Goal: Task Accomplishment & Management: Manage account settings

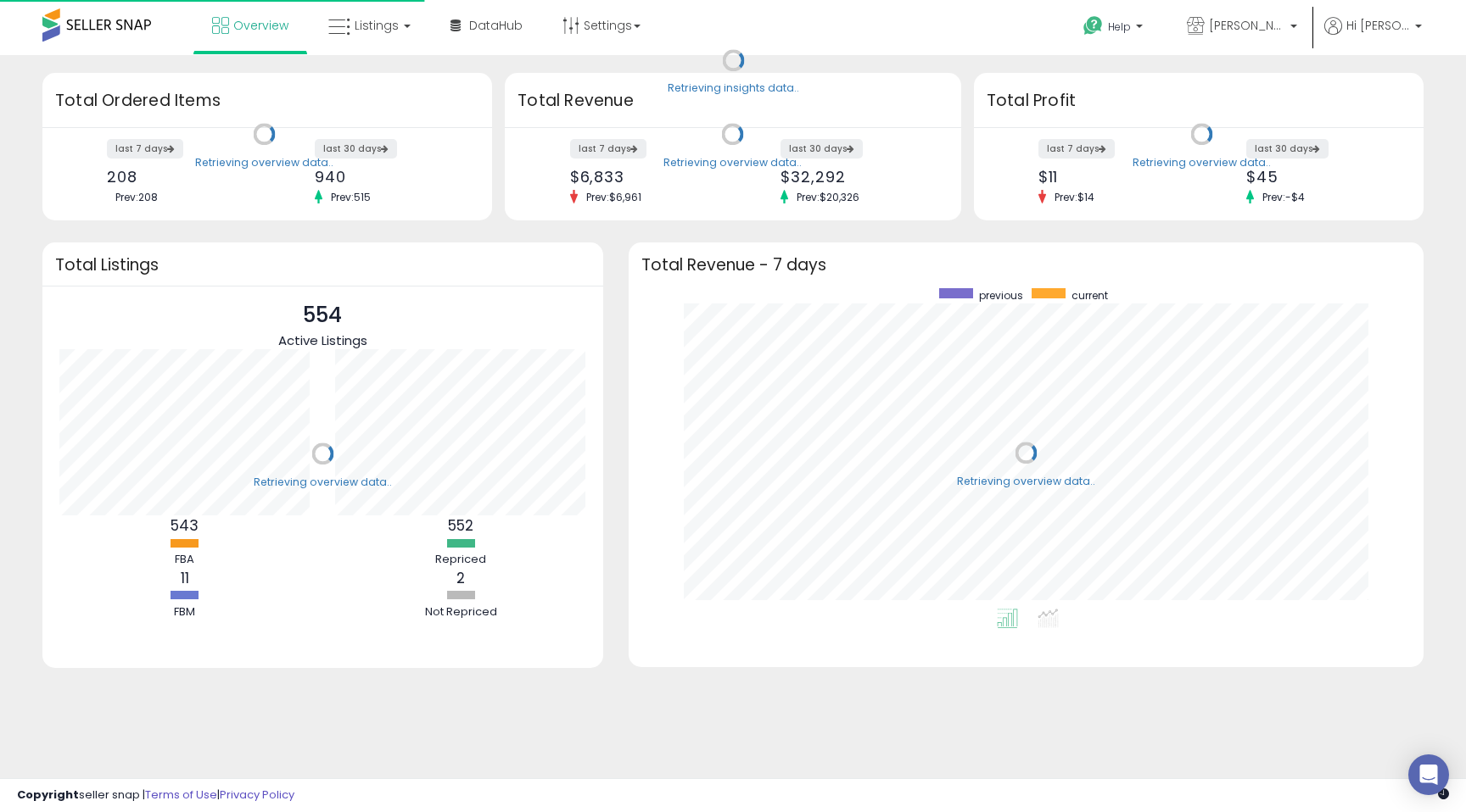
scroll to position [321, 761]
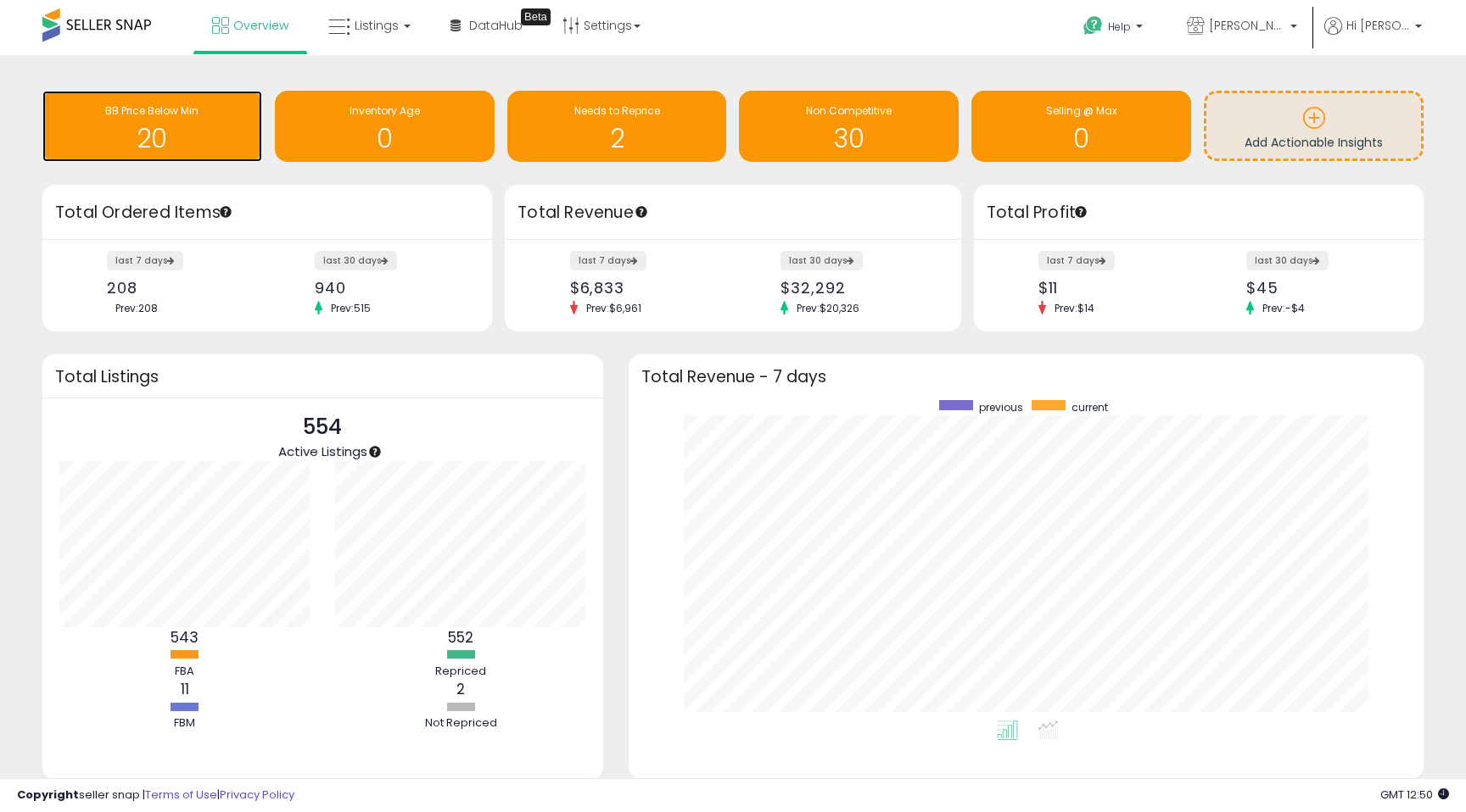
click at [167, 137] on h1 "20" at bounding box center [151, 138] width 203 height 28
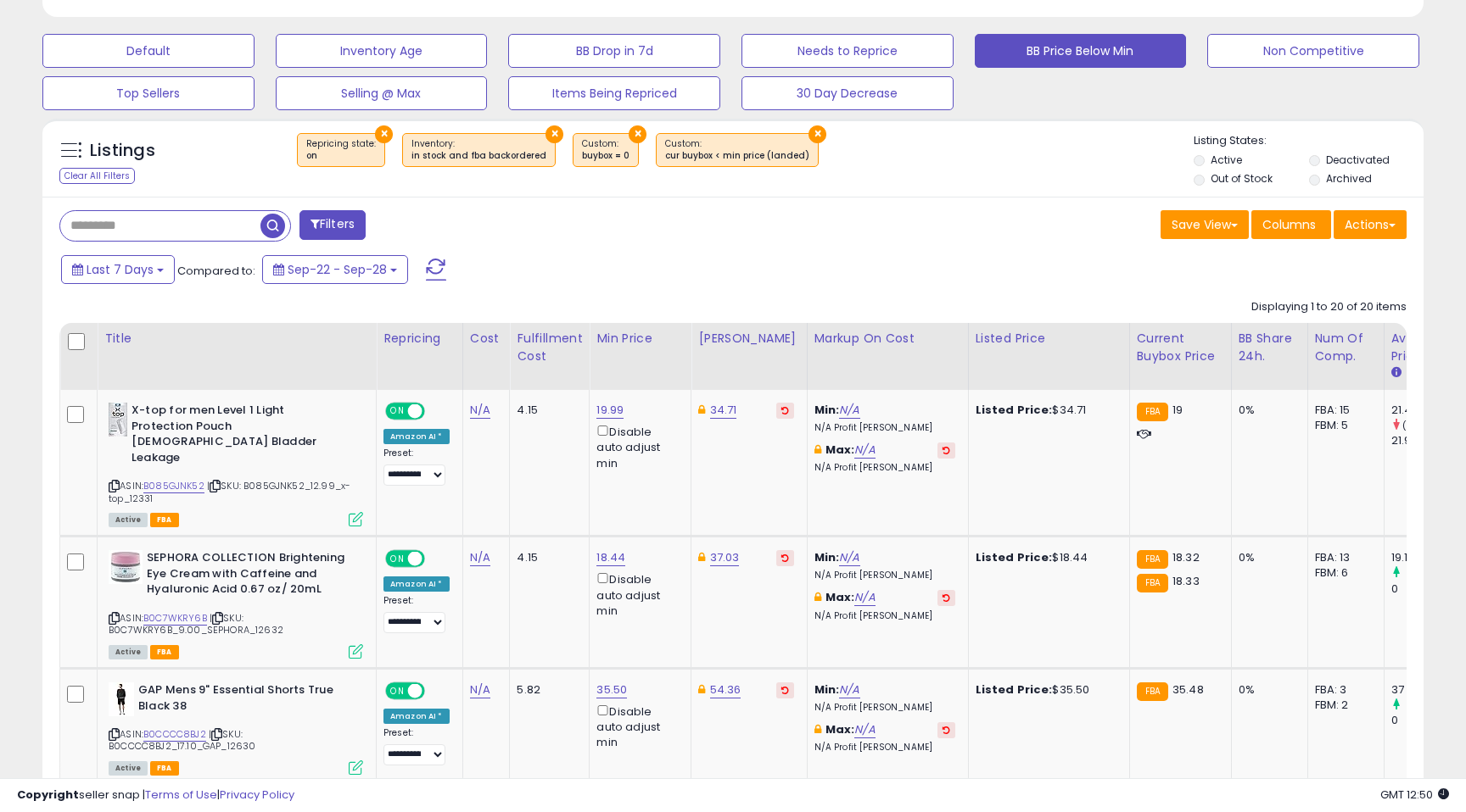
scroll to position [348, 800]
click at [1378, 229] on button "Actions" at bounding box center [1371, 224] width 73 height 29
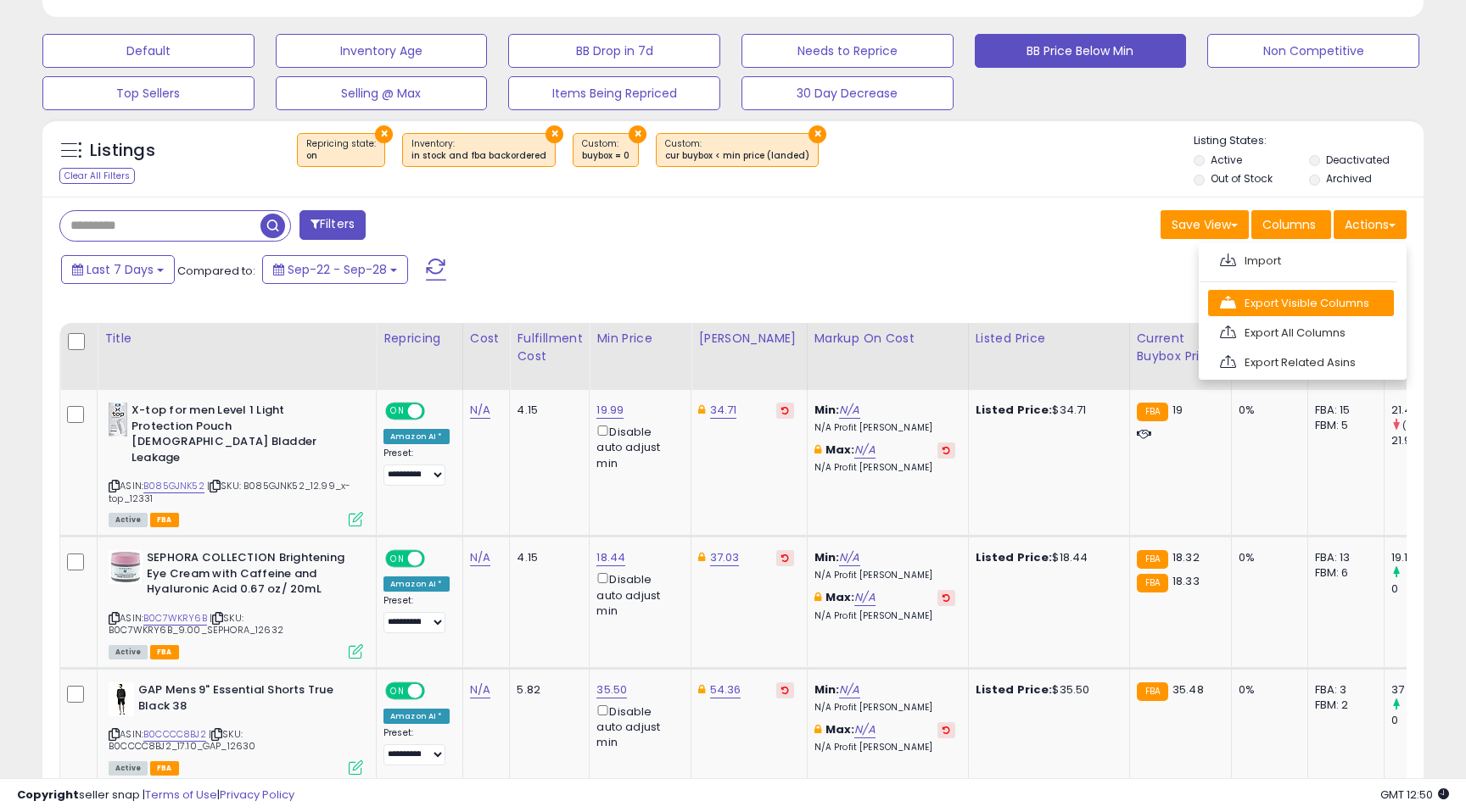
click at [1314, 307] on link "Export Visible Columns" at bounding box center [1301, 303] width 186 height 26
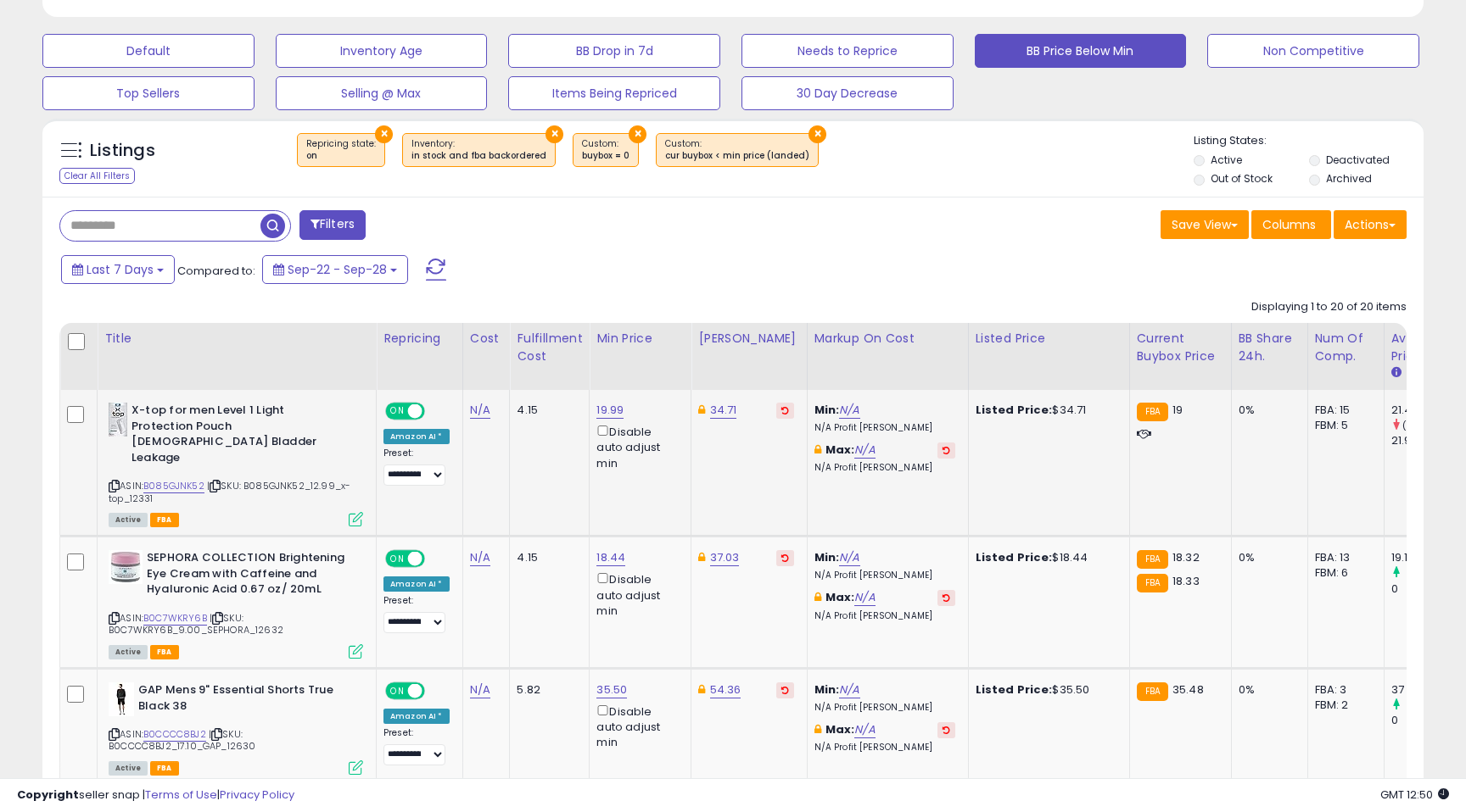
scroll to position [0, 0]
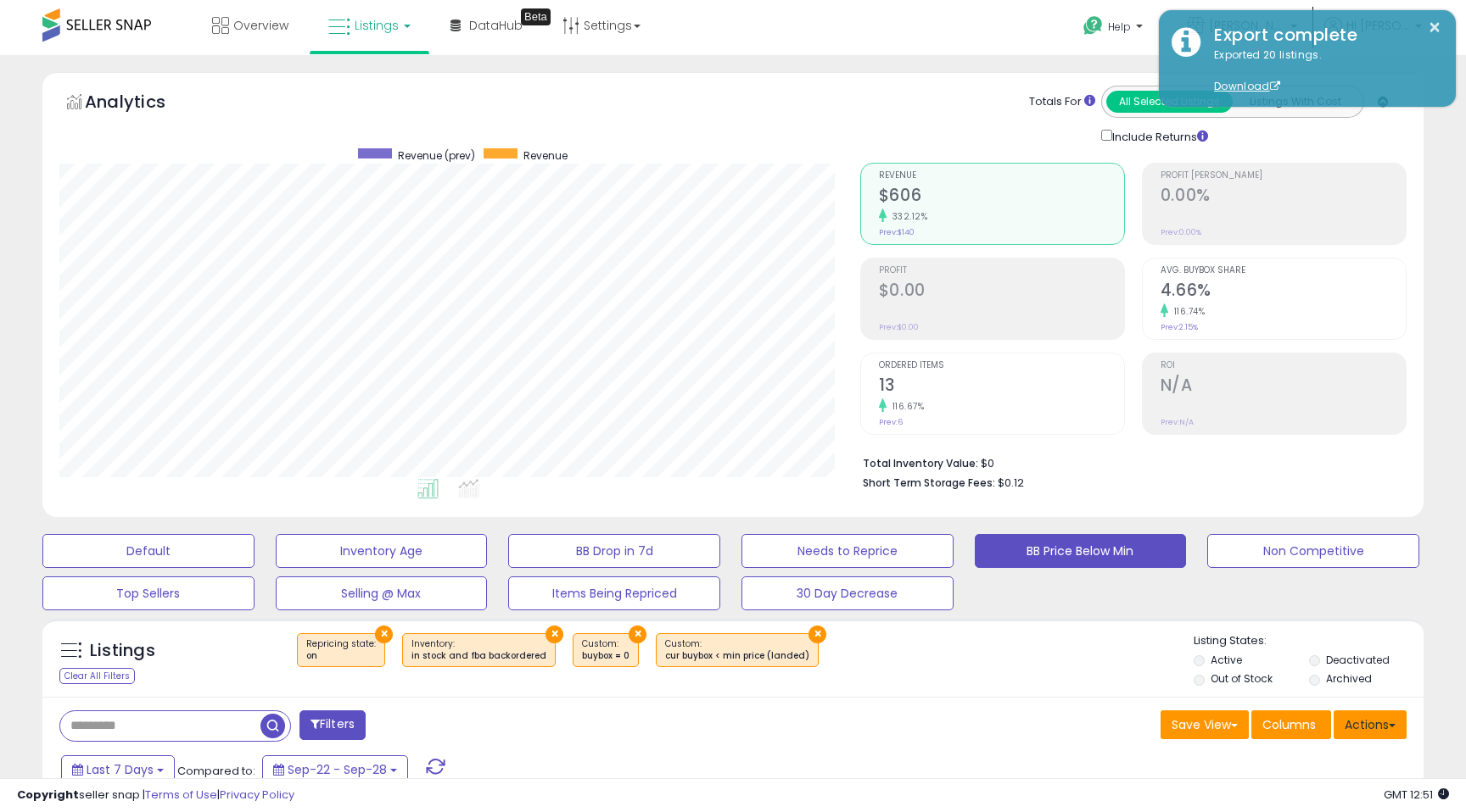
click at [1387, 731] on button "Actions" at bounding box center [1371, 724] width 73 height 29
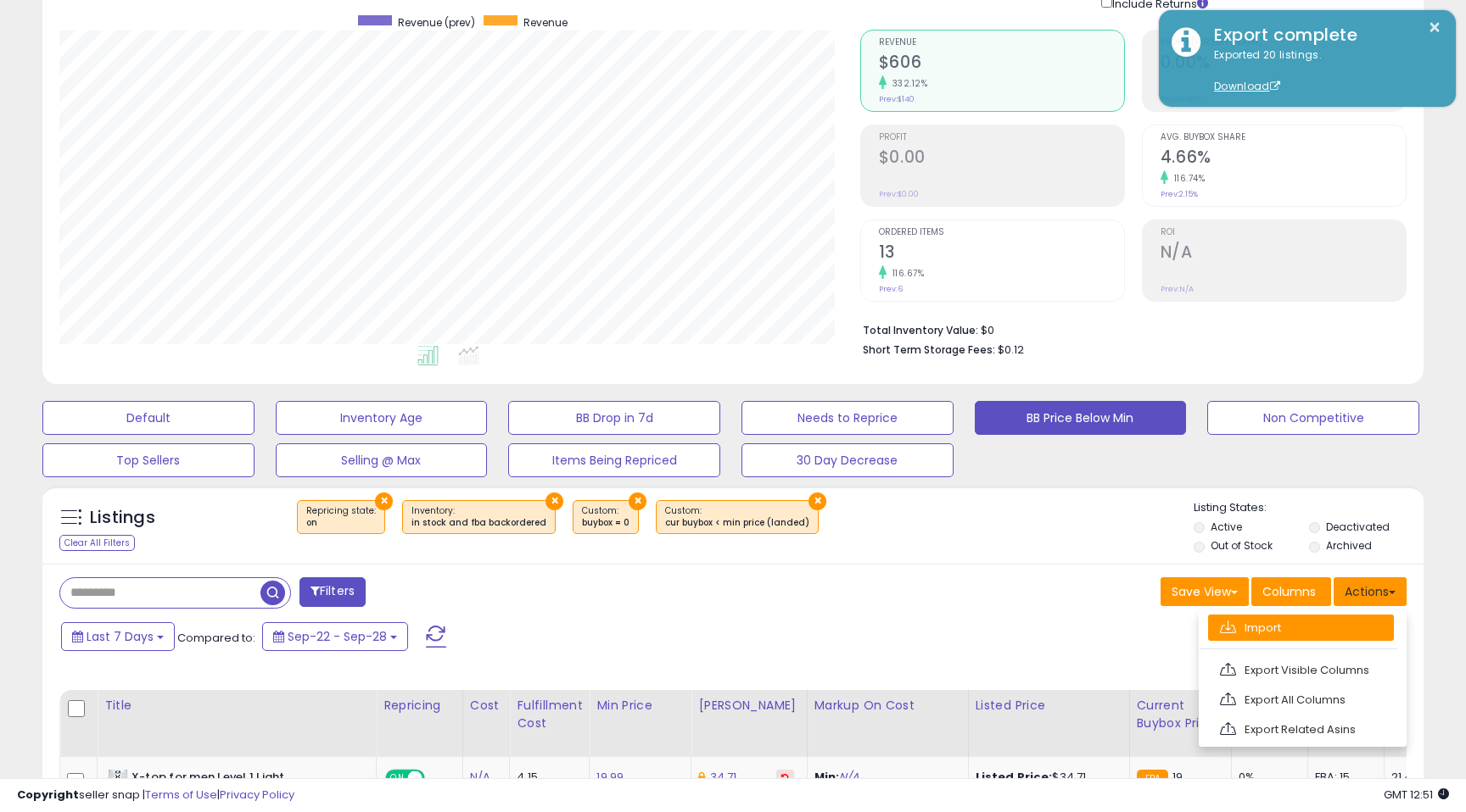
scroll to position [146, 0]
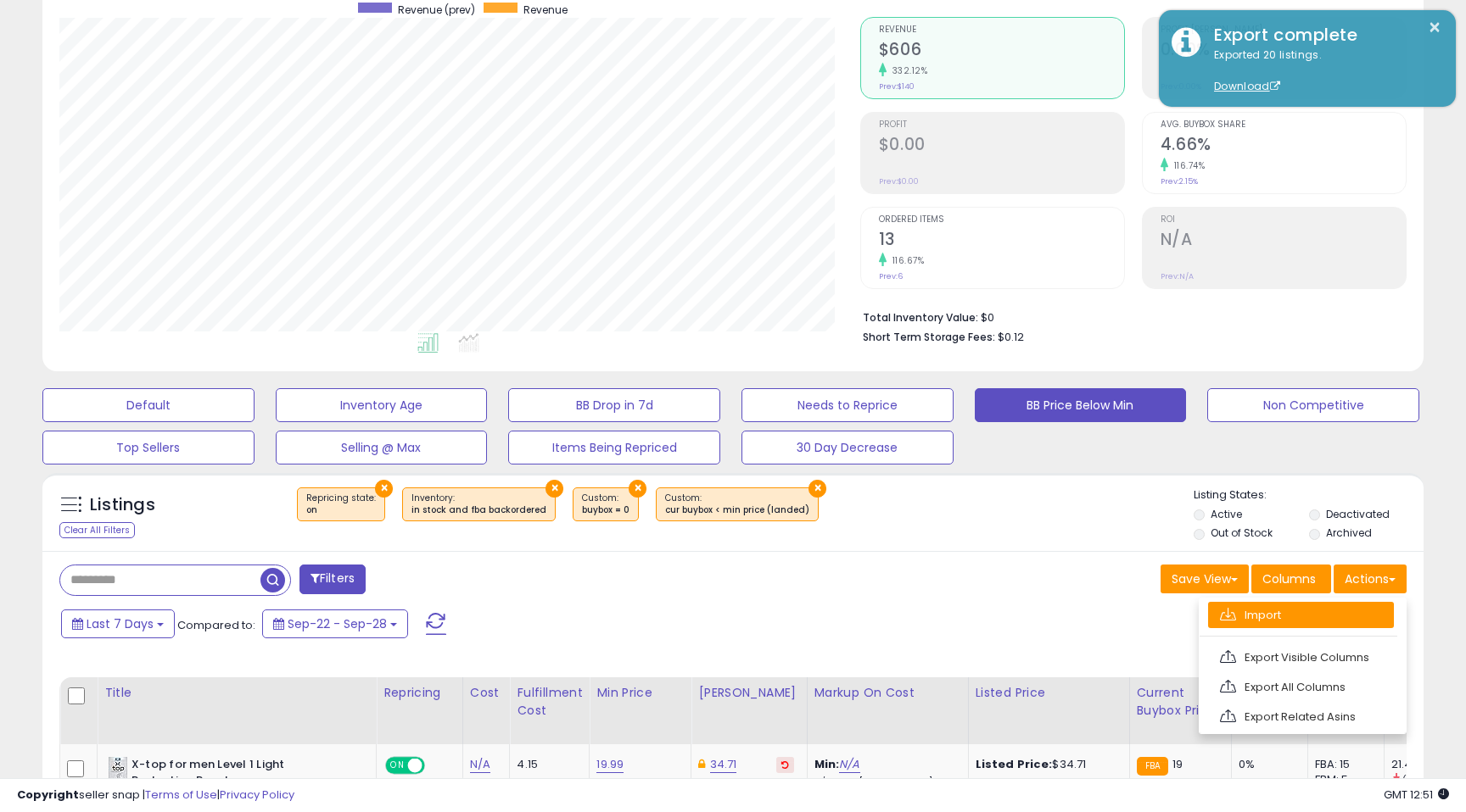
click at [1288, 616] on link "Import" at bounding box center [1301, 615] width 186 height 26
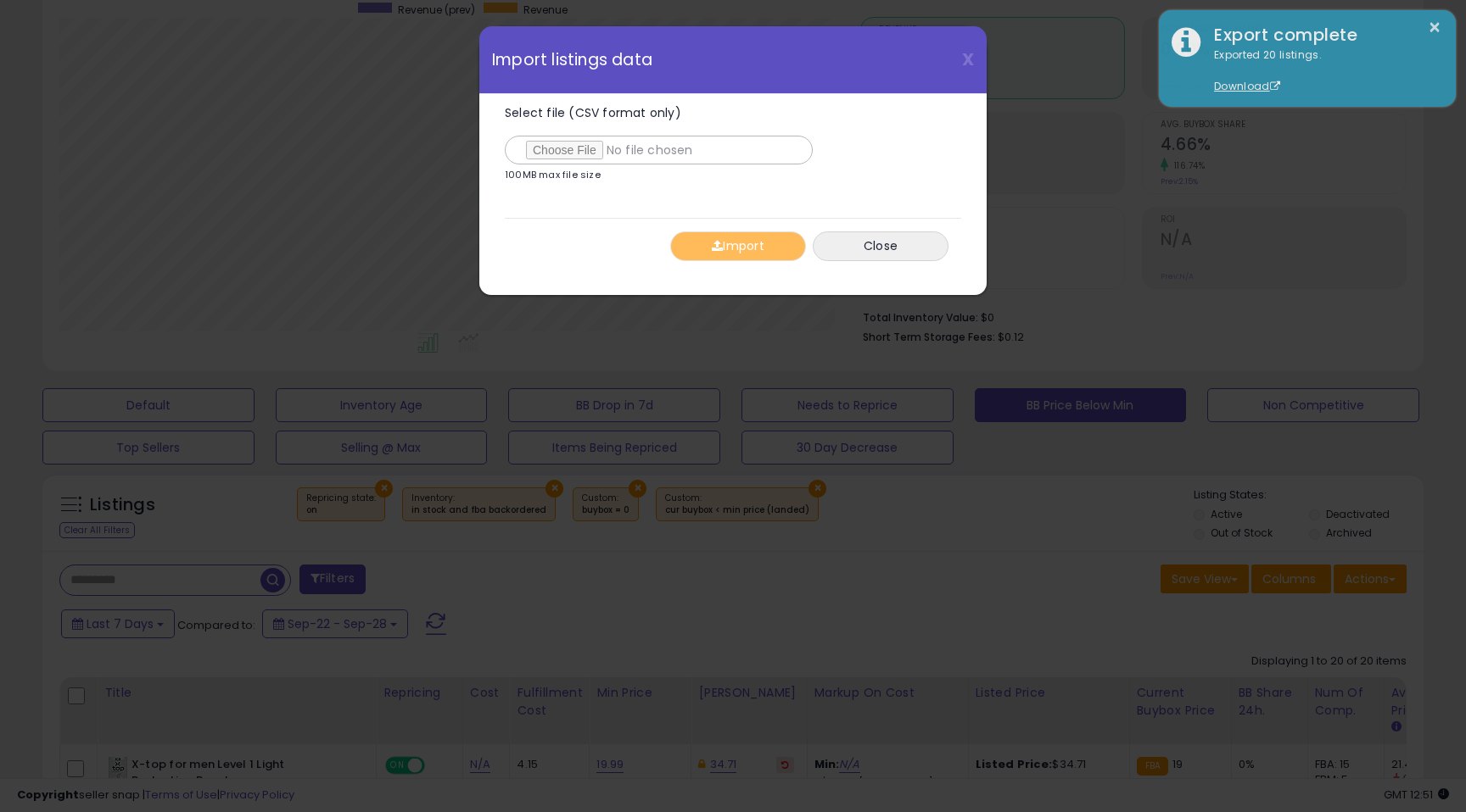
click at [582, 170] on p "100MB max file size" at bounding box center [553, 175] width 96 height 9
click at [577, 161] on input "Select file (CSV format only)" at bounding box center [658, 150] width 308 height 29
type input "**********"
click at [755, 244] on button "Import" at bounding box center [738, 247] width 136 height 30
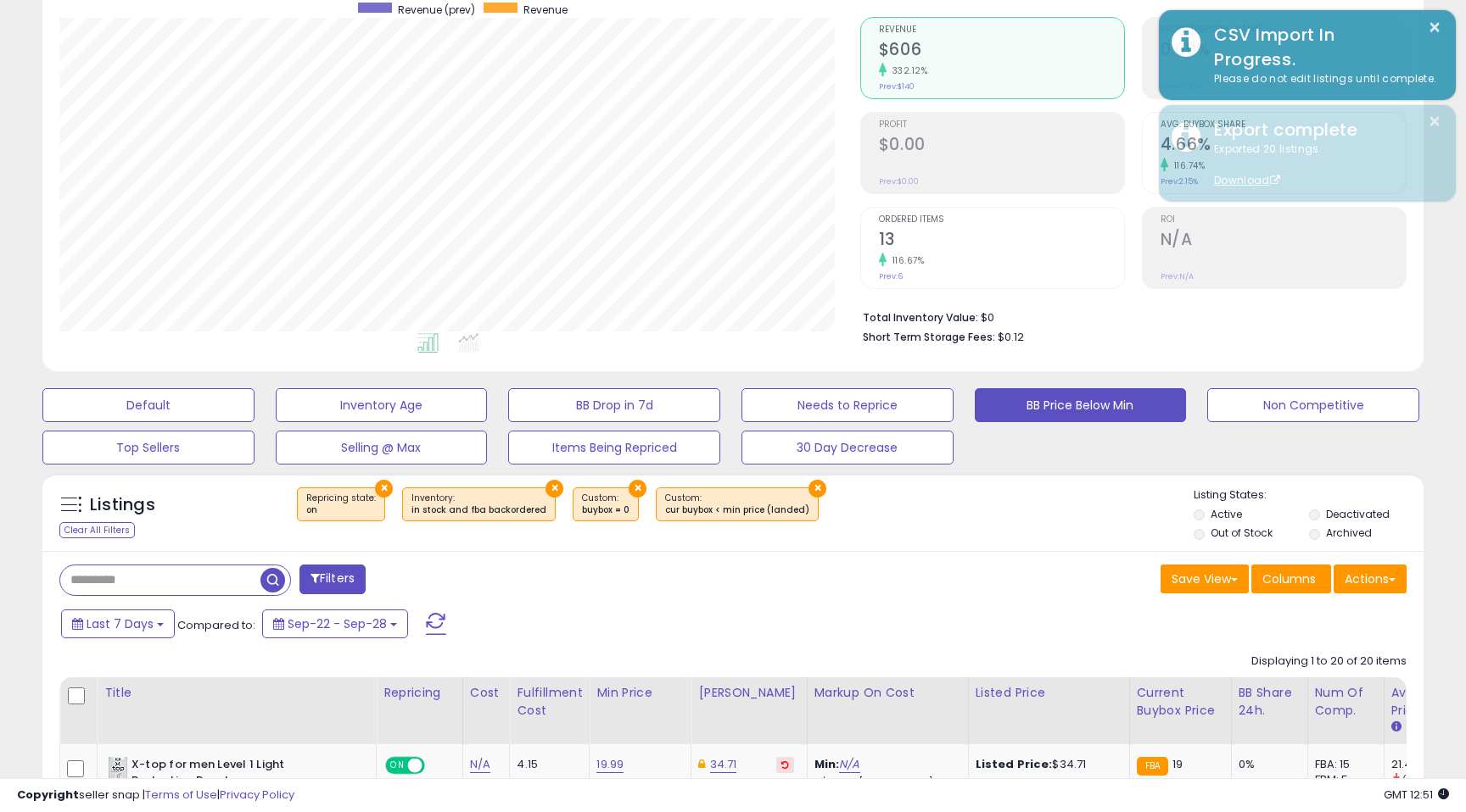
scroll to position [0, 0]
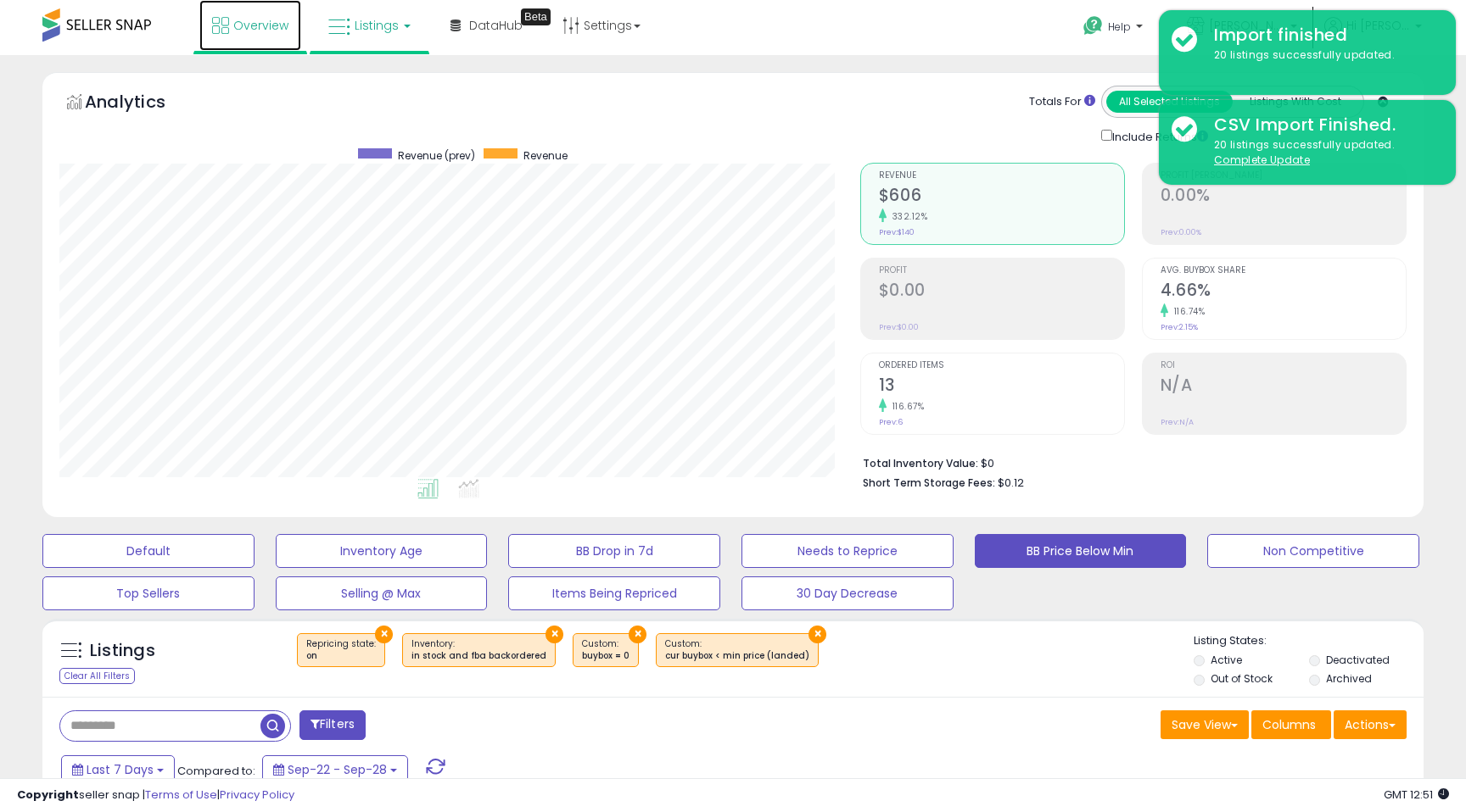
click at [253, 31] on span "Overview" at bounding box center [261, 25] width 55 height 17
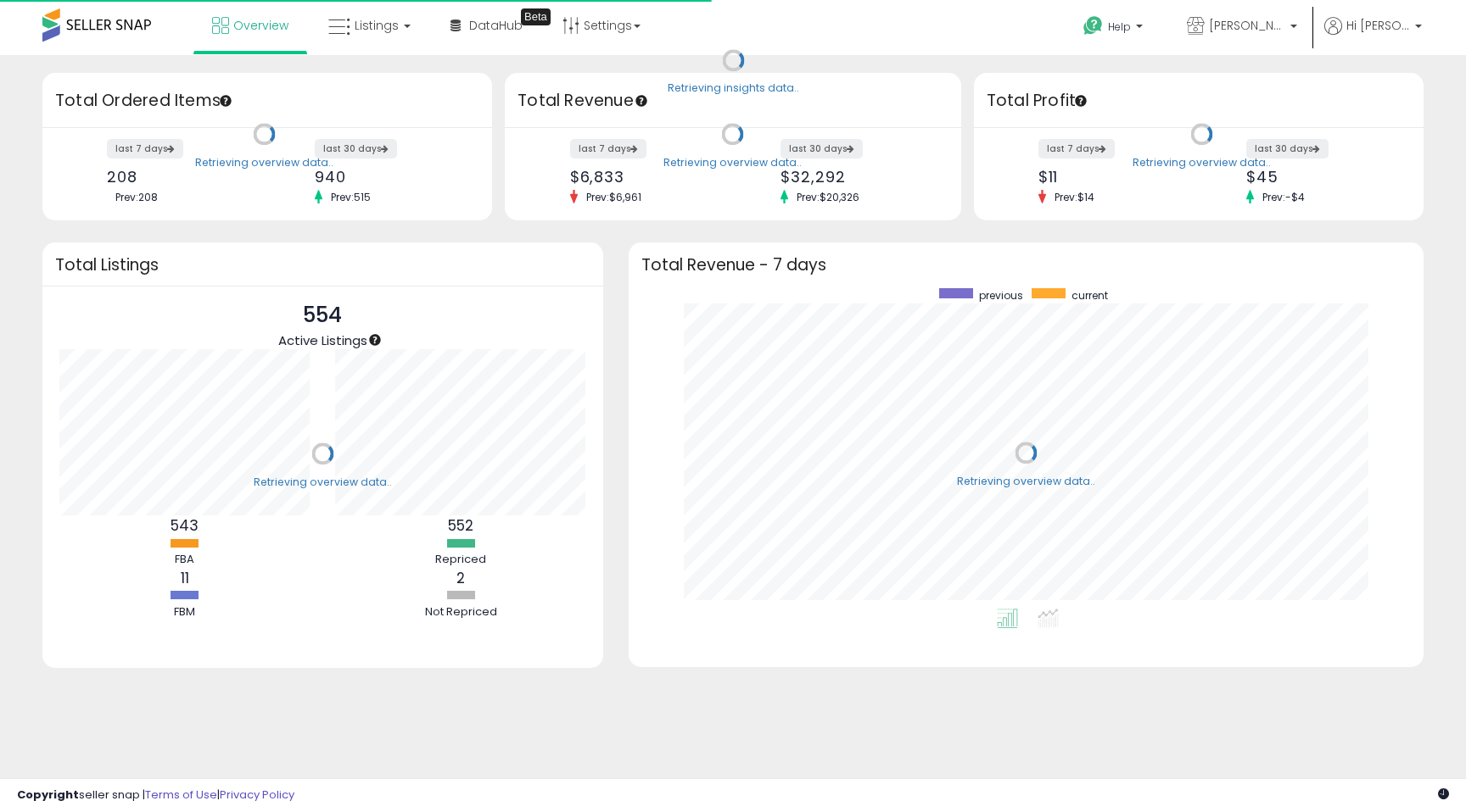
scroll to position [321, 761]
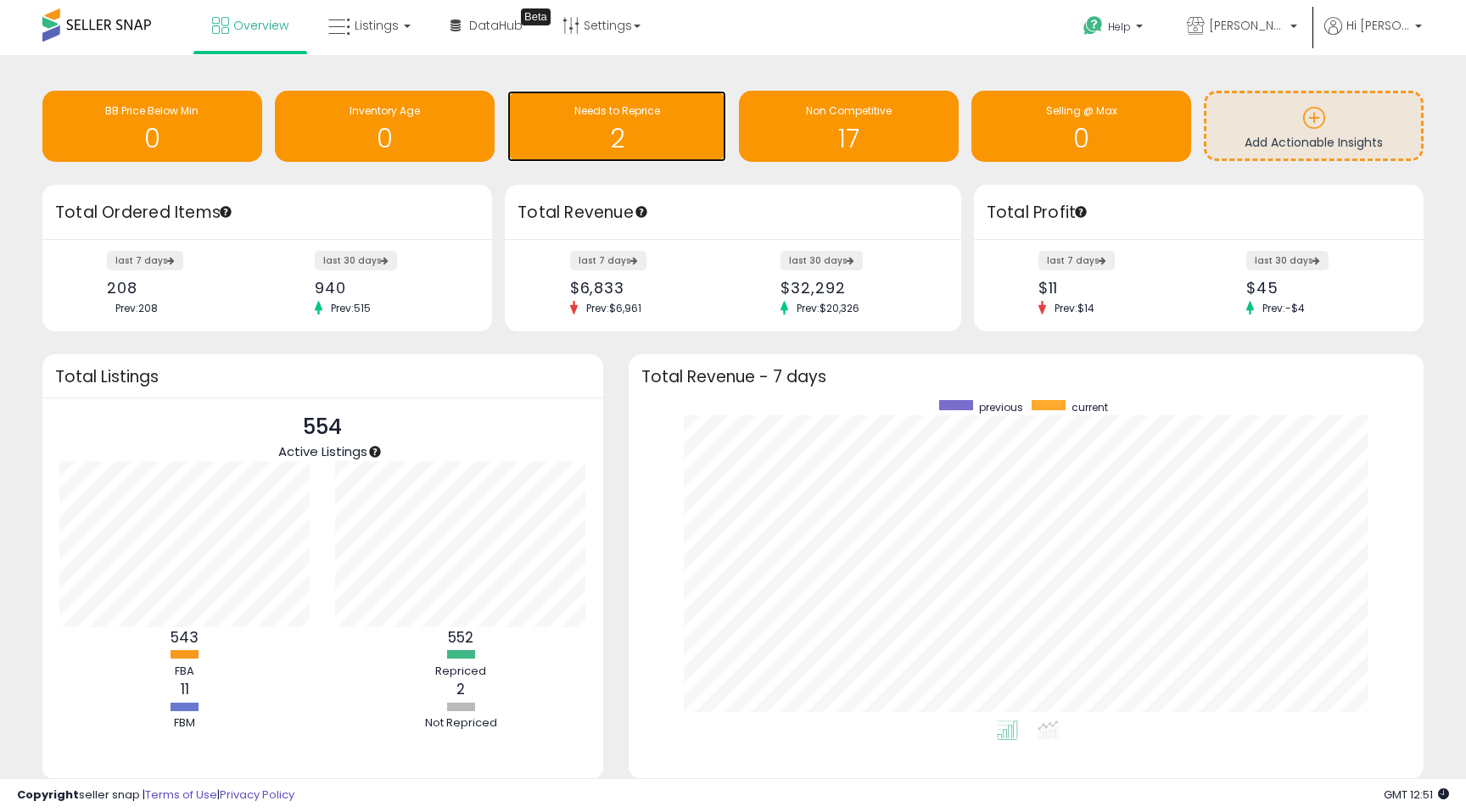
click at [607, 136] on h1 "2" at bounding box center [617, 138] width 203 height 28
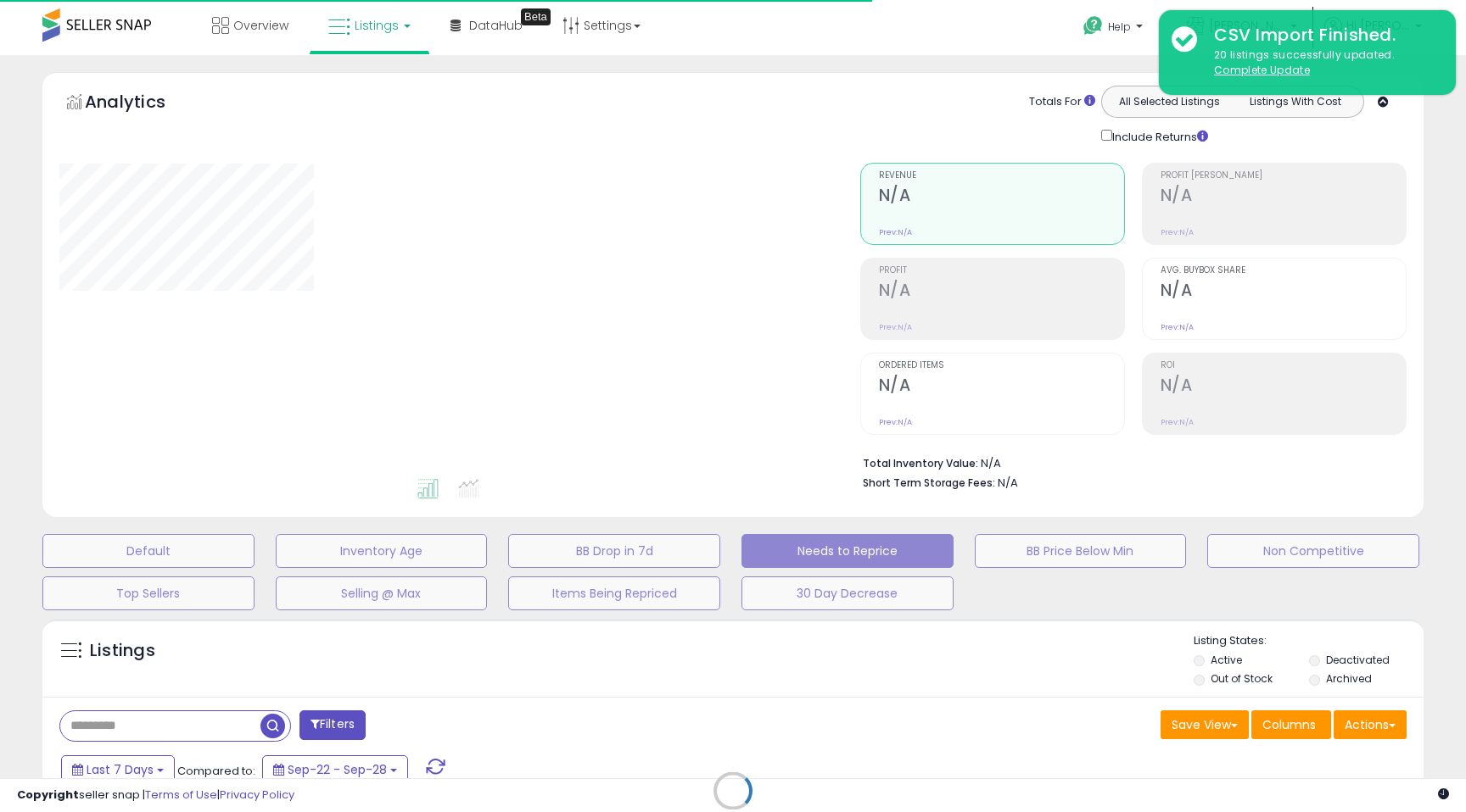
select select "**"
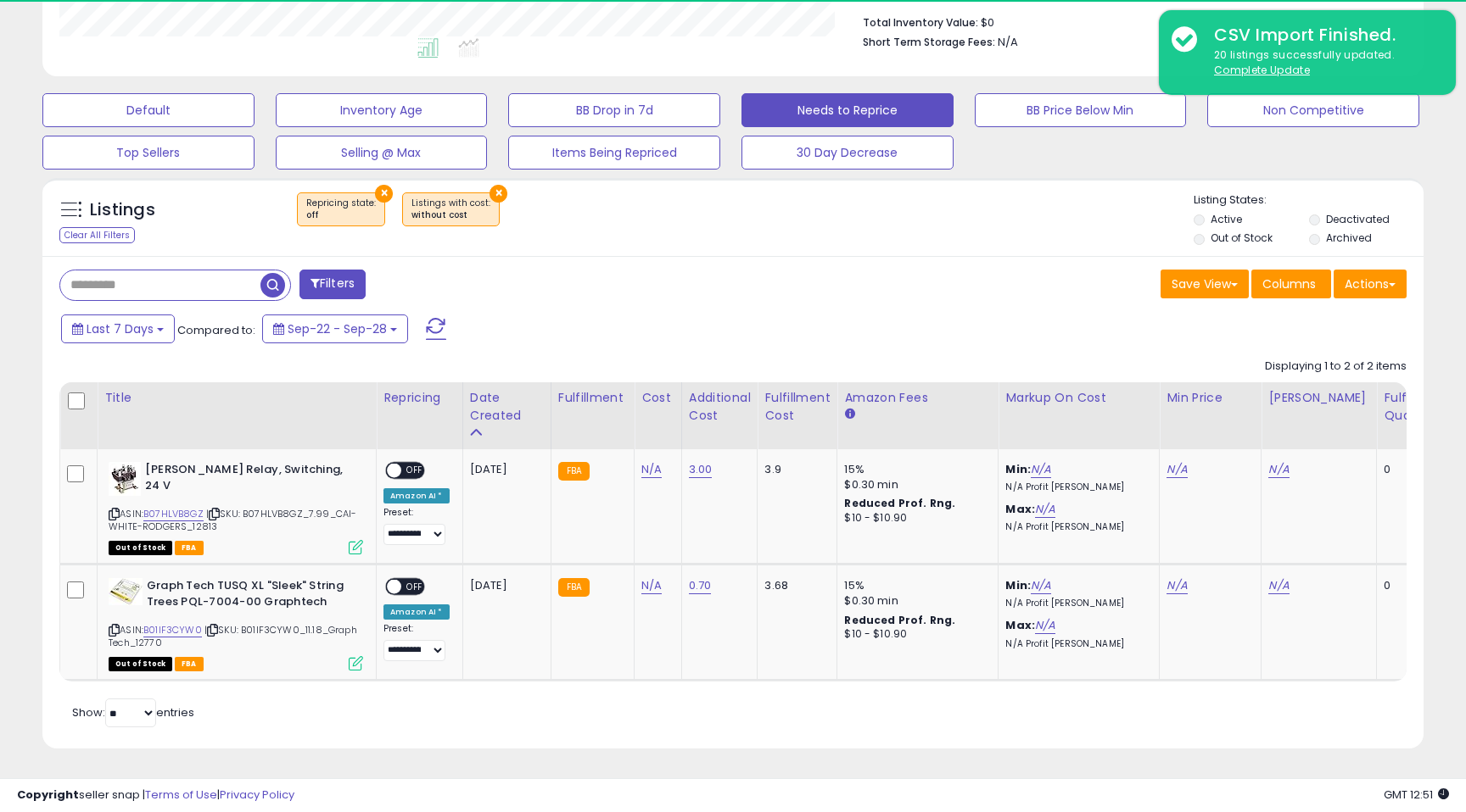
scroll to position [348, 800]
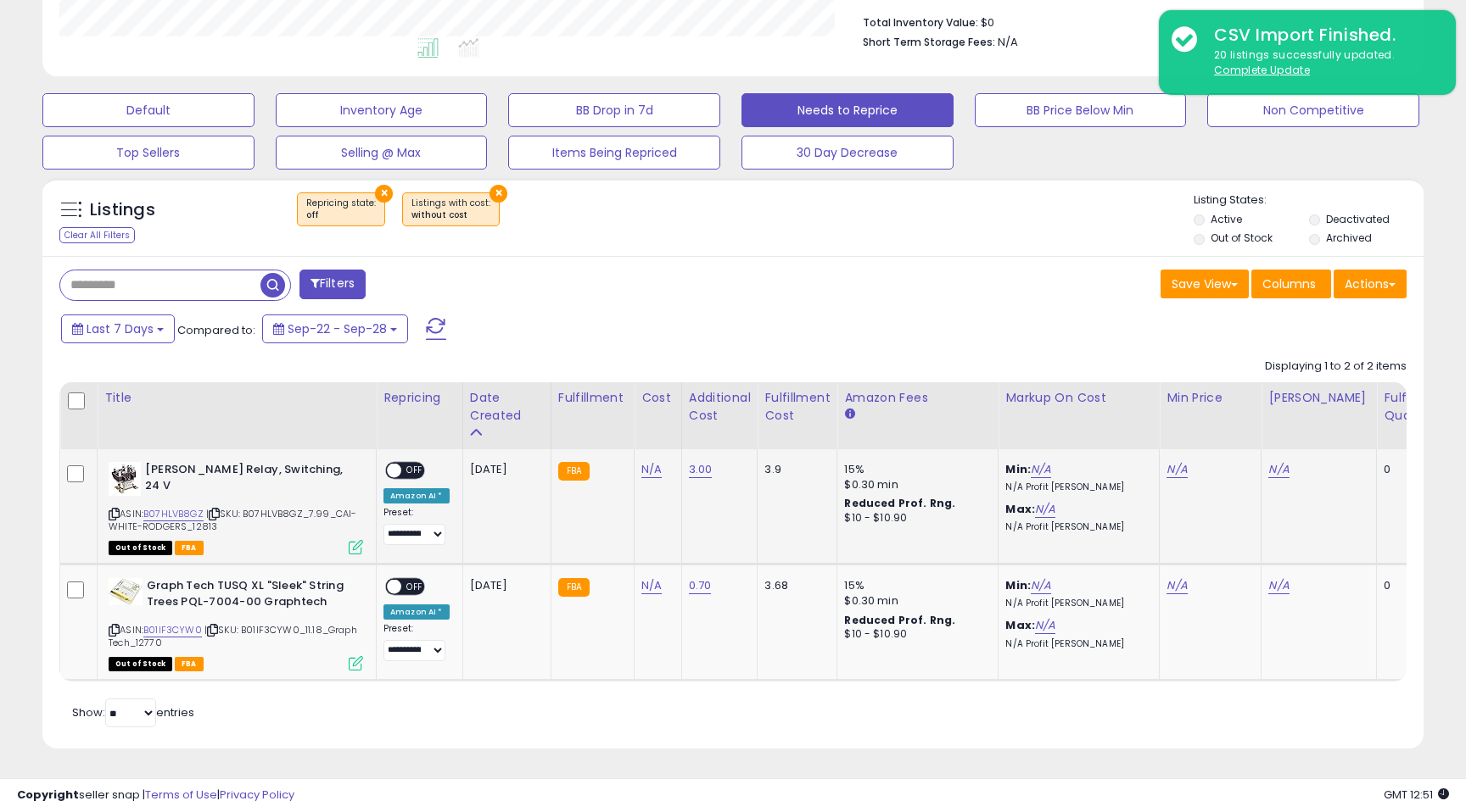
click at [415, 468] on span "OFF" at bounding box center [414, 470] width 27 height 14
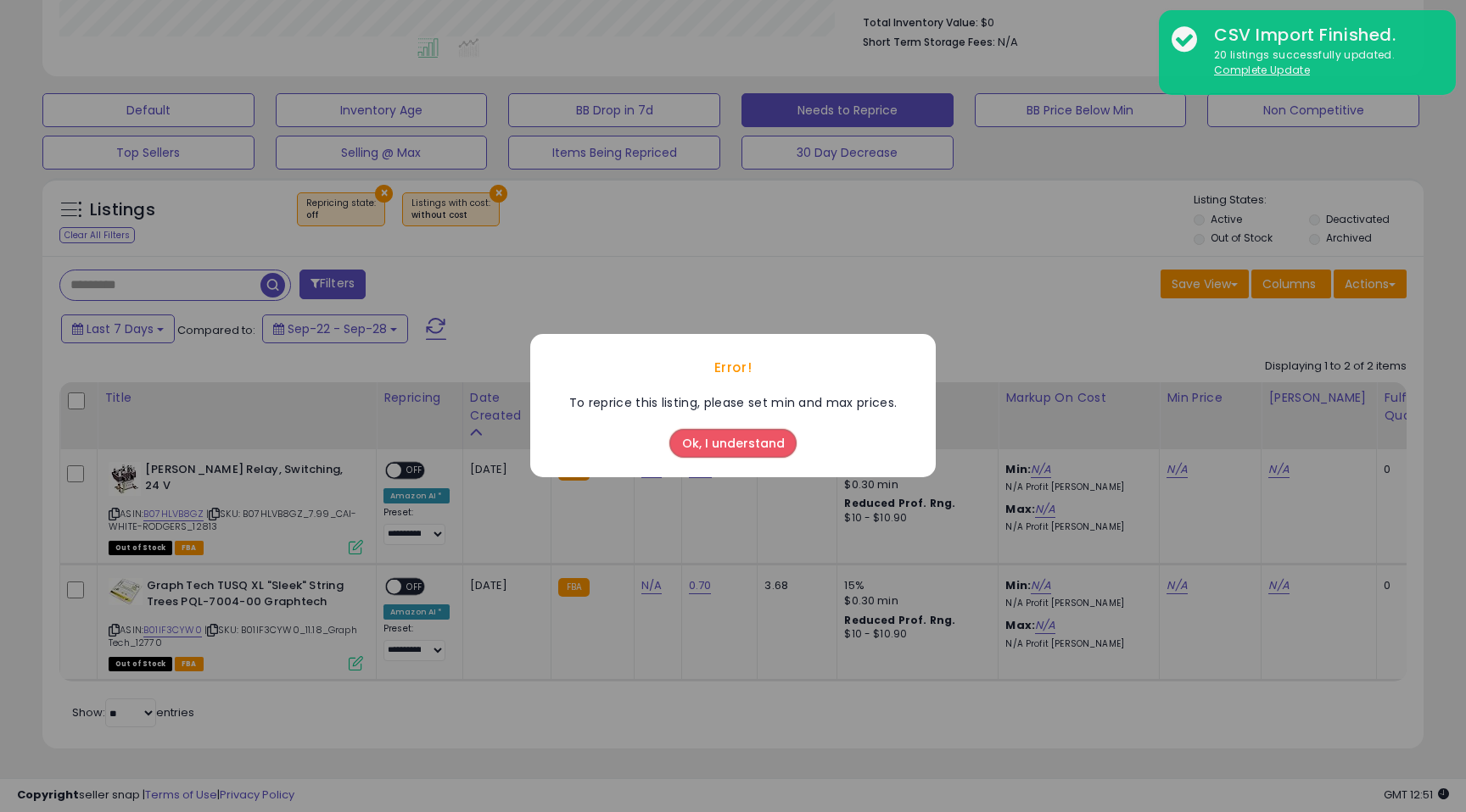
click at [706, 450] on button "Ok, I understand" at bounding box center [733, 444] width 127 height 29
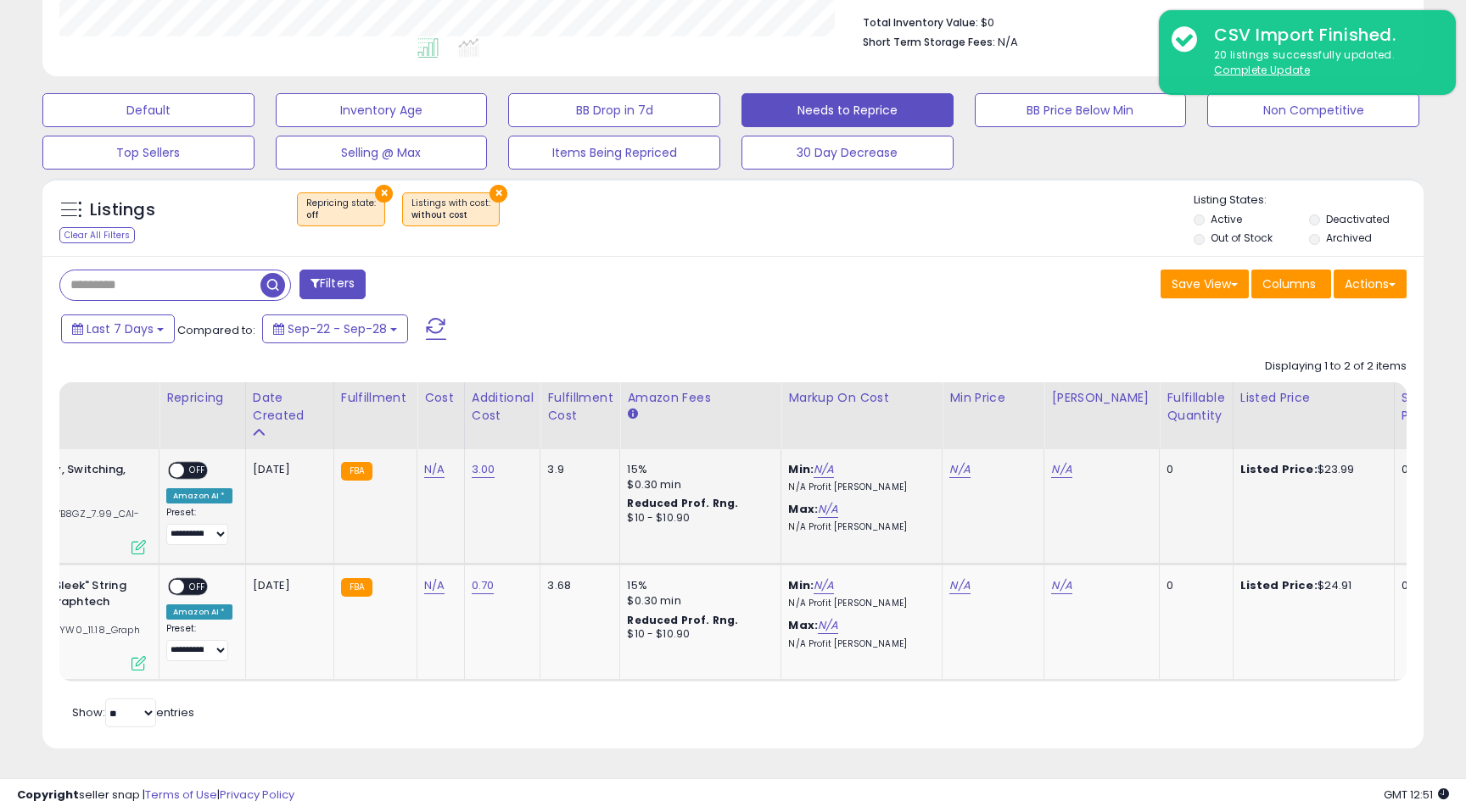
scroll to position [0, 358]
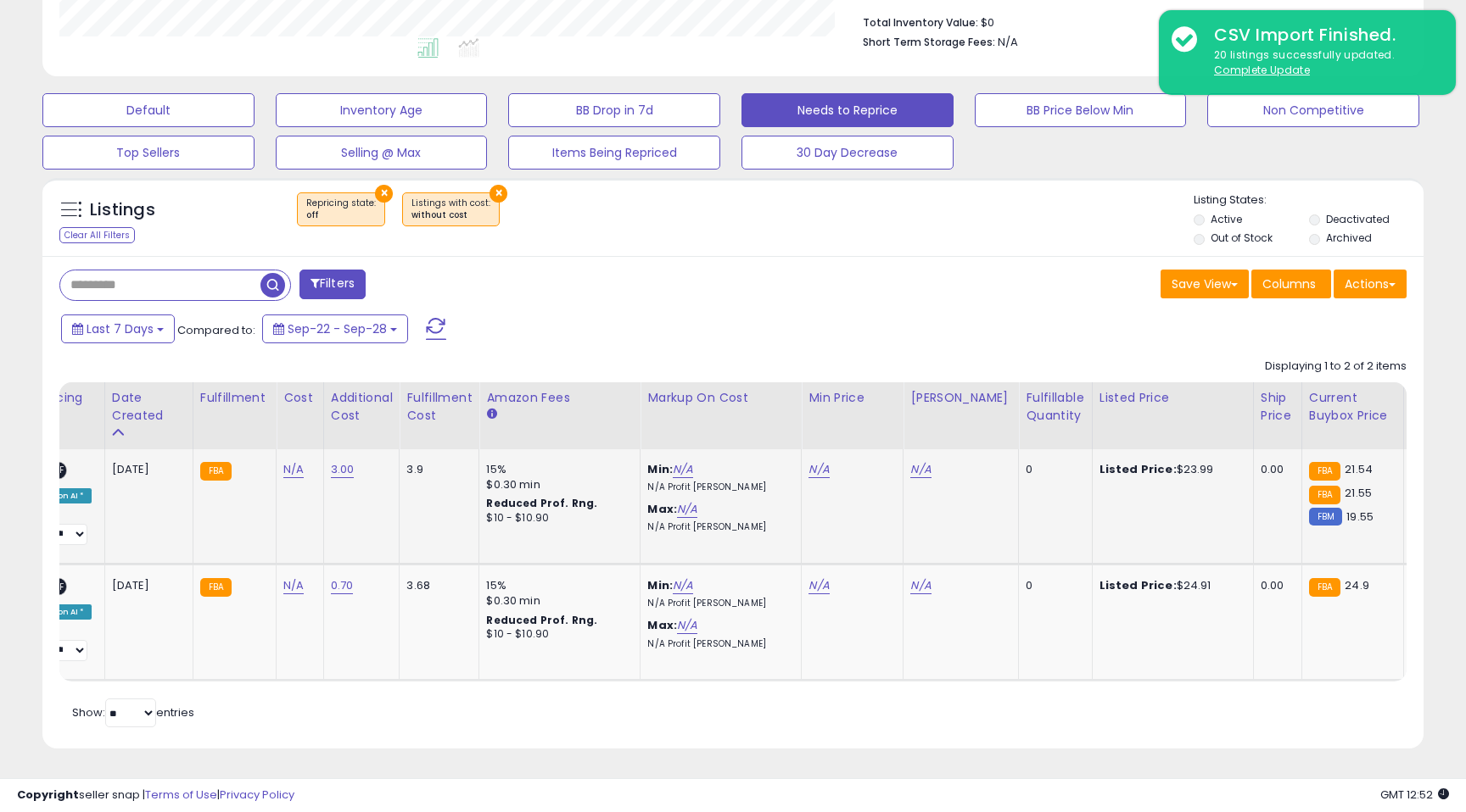
click at [690, 464] on div "Min: N/A N/A Profit Margin" at bounding box center [717, 478] width 141 height 32
click at [678, 464] on link "N/A" at bounding box center [683, 470] width 21 height 17
type input "**"
click at [688, 509] on link "N/A" at bounding box center [687, 509] width 21 height 17
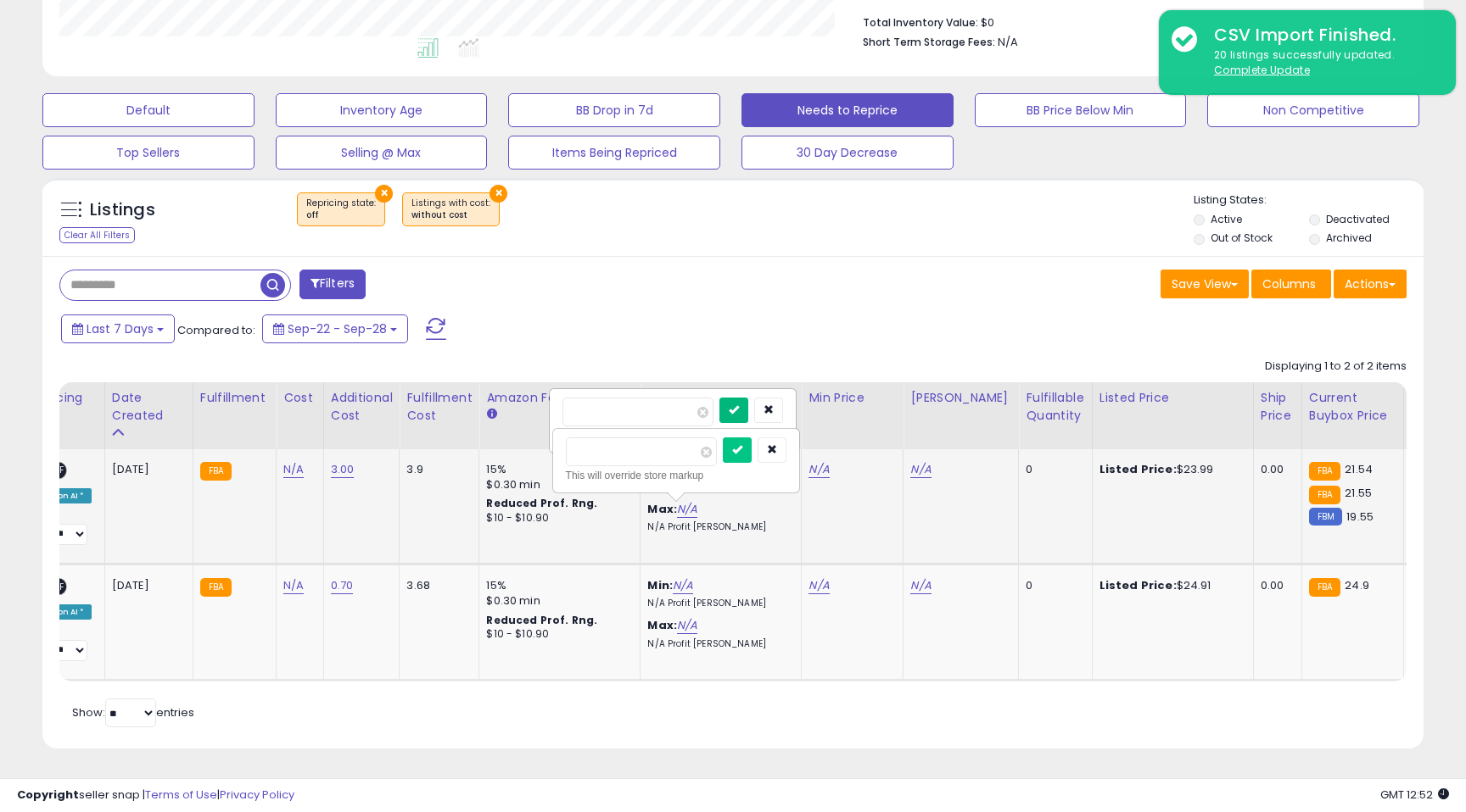
click at [742, 416] on button "submit" at bounding box center [734, 410] width 29 height 25
click at [683, 505] on link "N/A" at bounding box center [687, 509] width 21 height 17
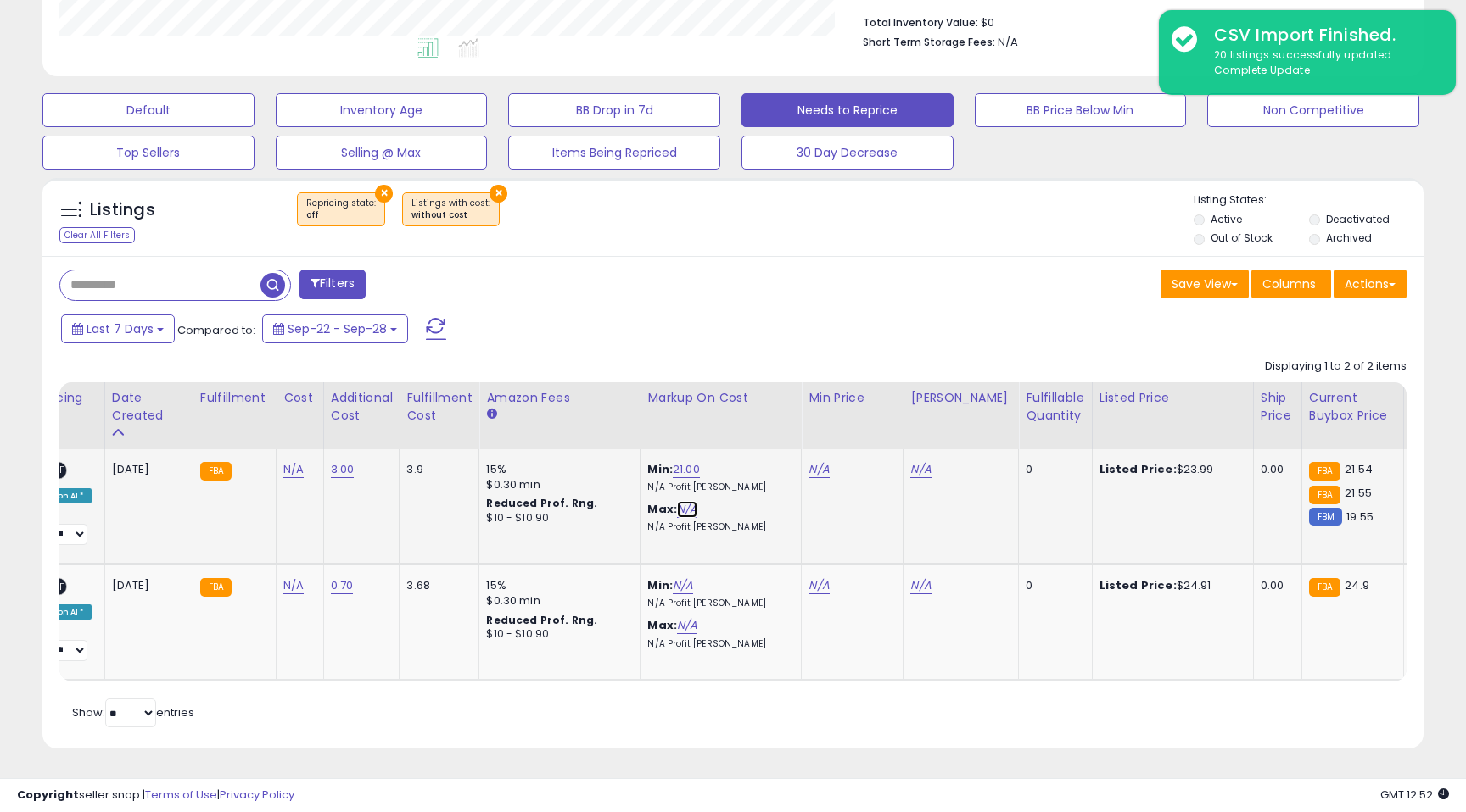
click at [683, 505] on link "N/A" at bounding box center [687, 509] width 21 height 17
type input "**"
click at [742, 451] on icon "submit" at bounding box center [737, 449] width 10 height 10
click at [812, 471] on link "N/A" at bounding box center [819, 470] width 21 height 17
type input "**"
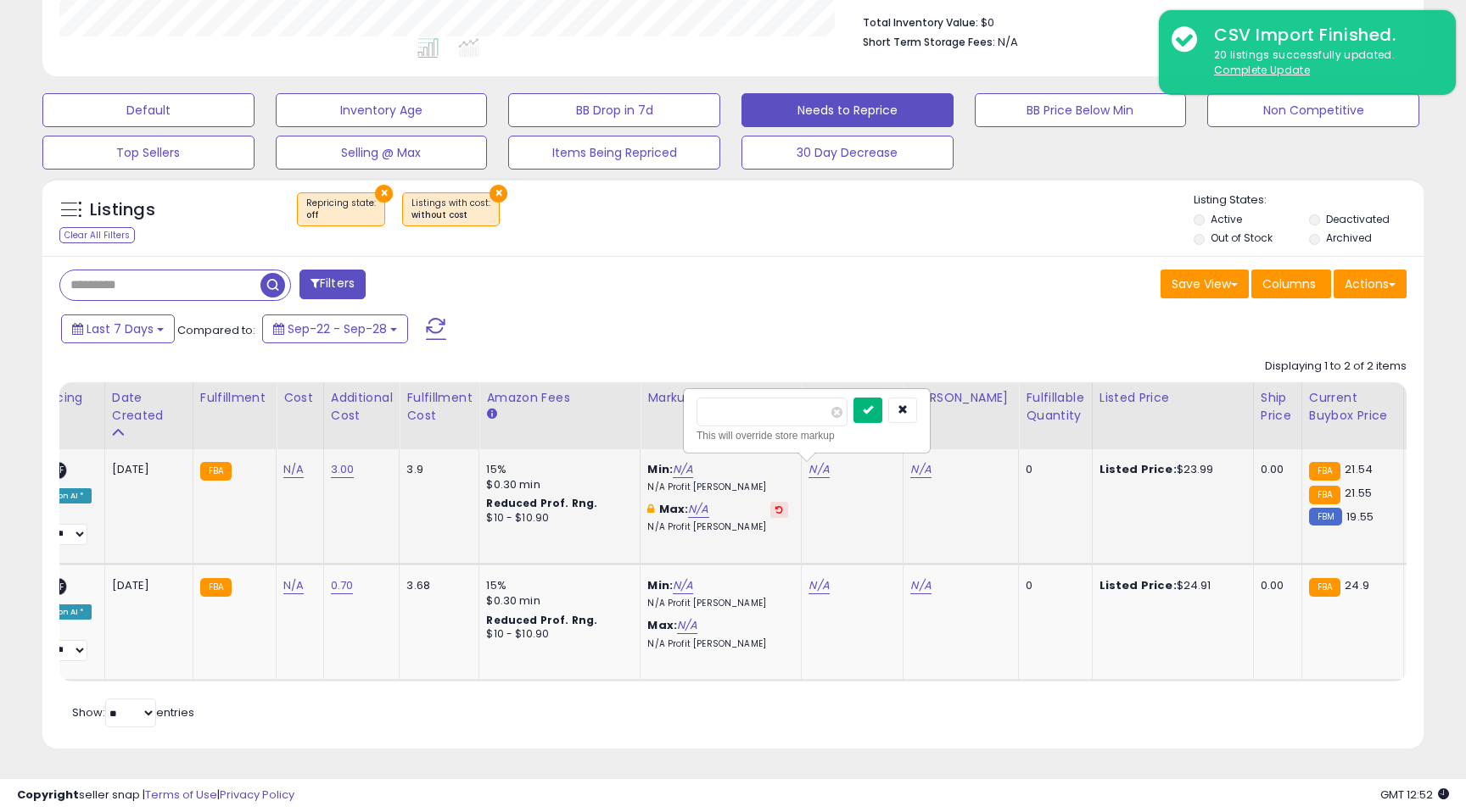
click at [873, 407] on icon "submit" at bounding box center [868, 409] width 10 height 10
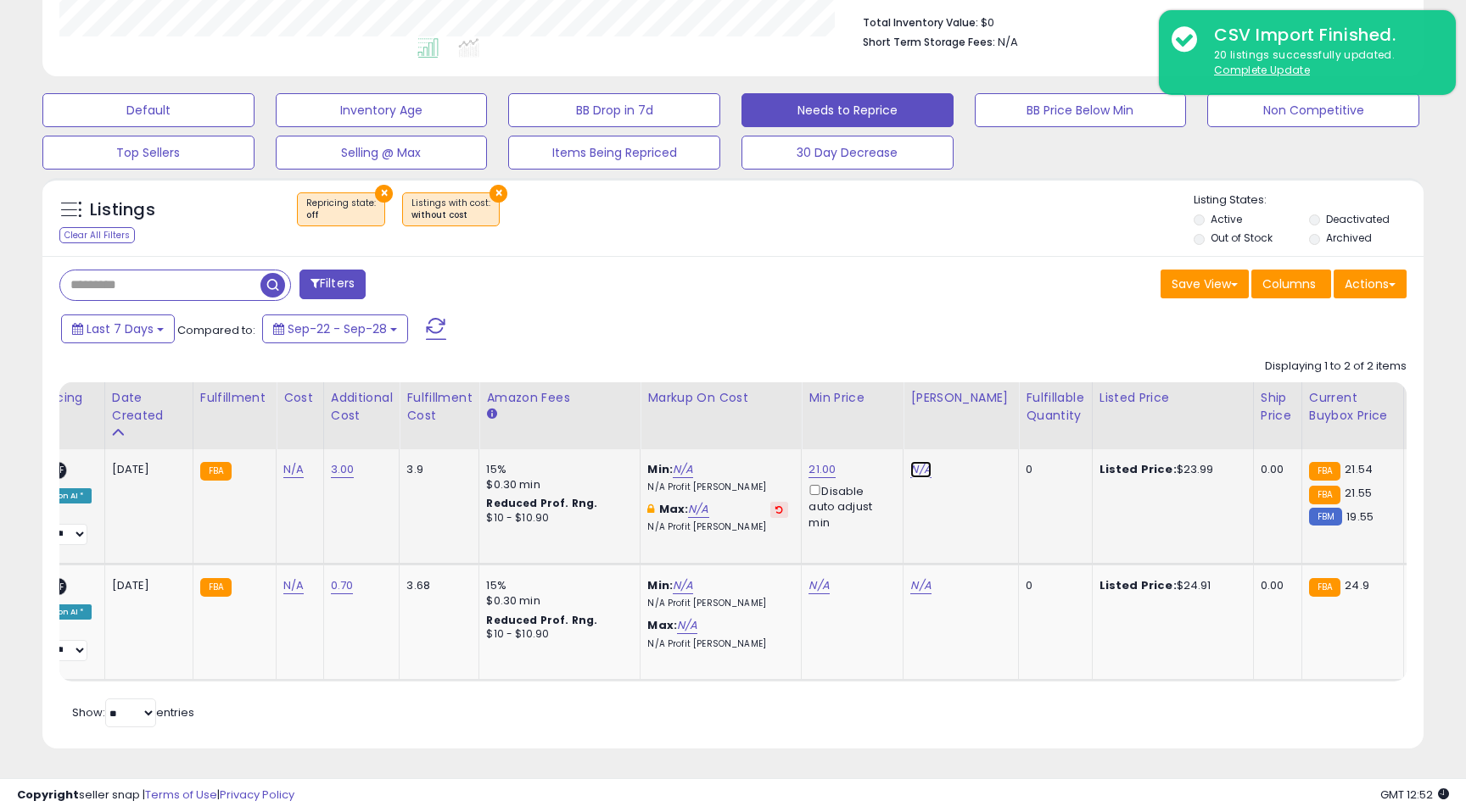
click at [922, 469] on link "N/A" at bounding box center [921, 470] width 21 height 17
type input "**"
click at [977, 407] on button "submit" at bounding box center [970, 410] width 29 height 25
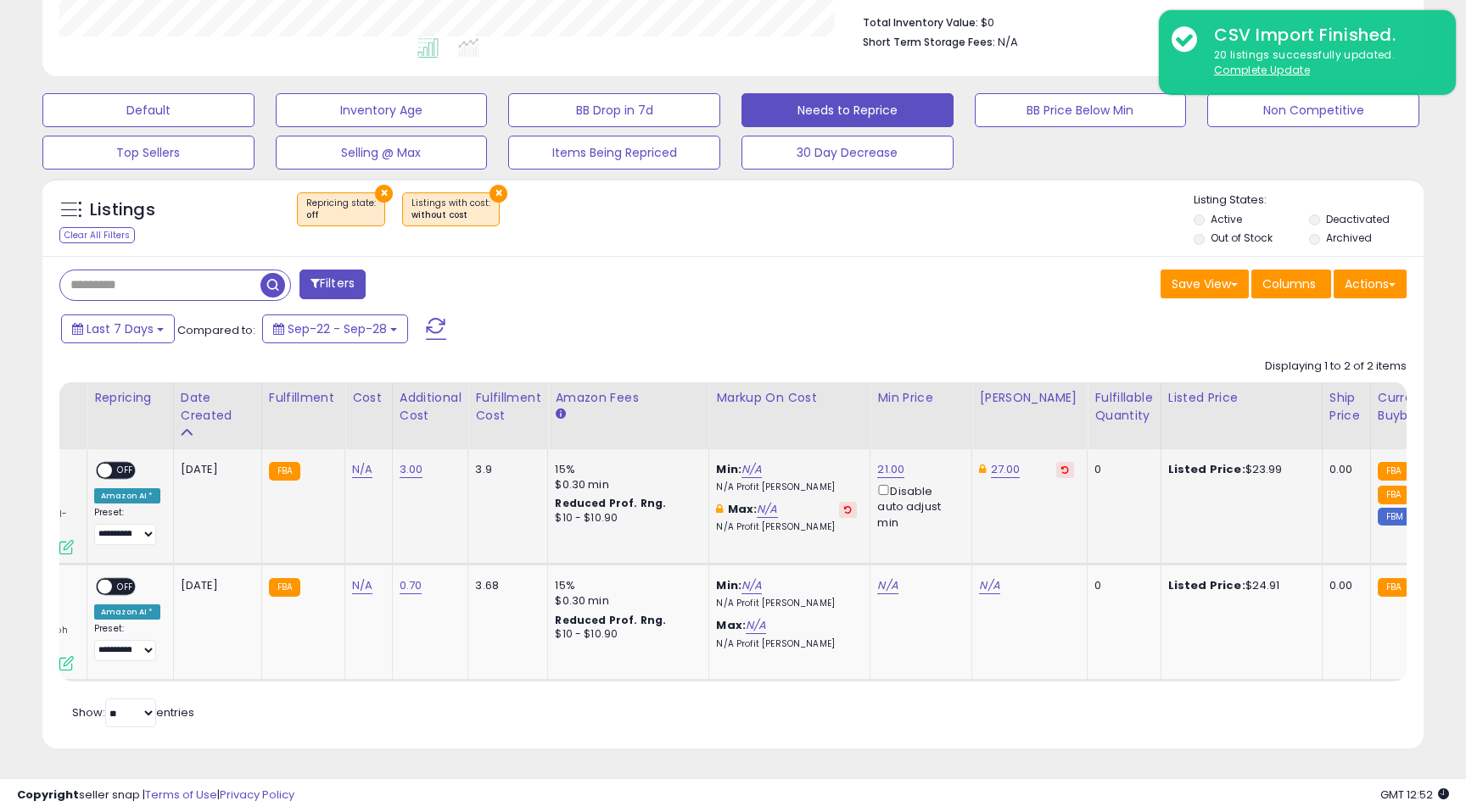
scroll to position [0, 0]
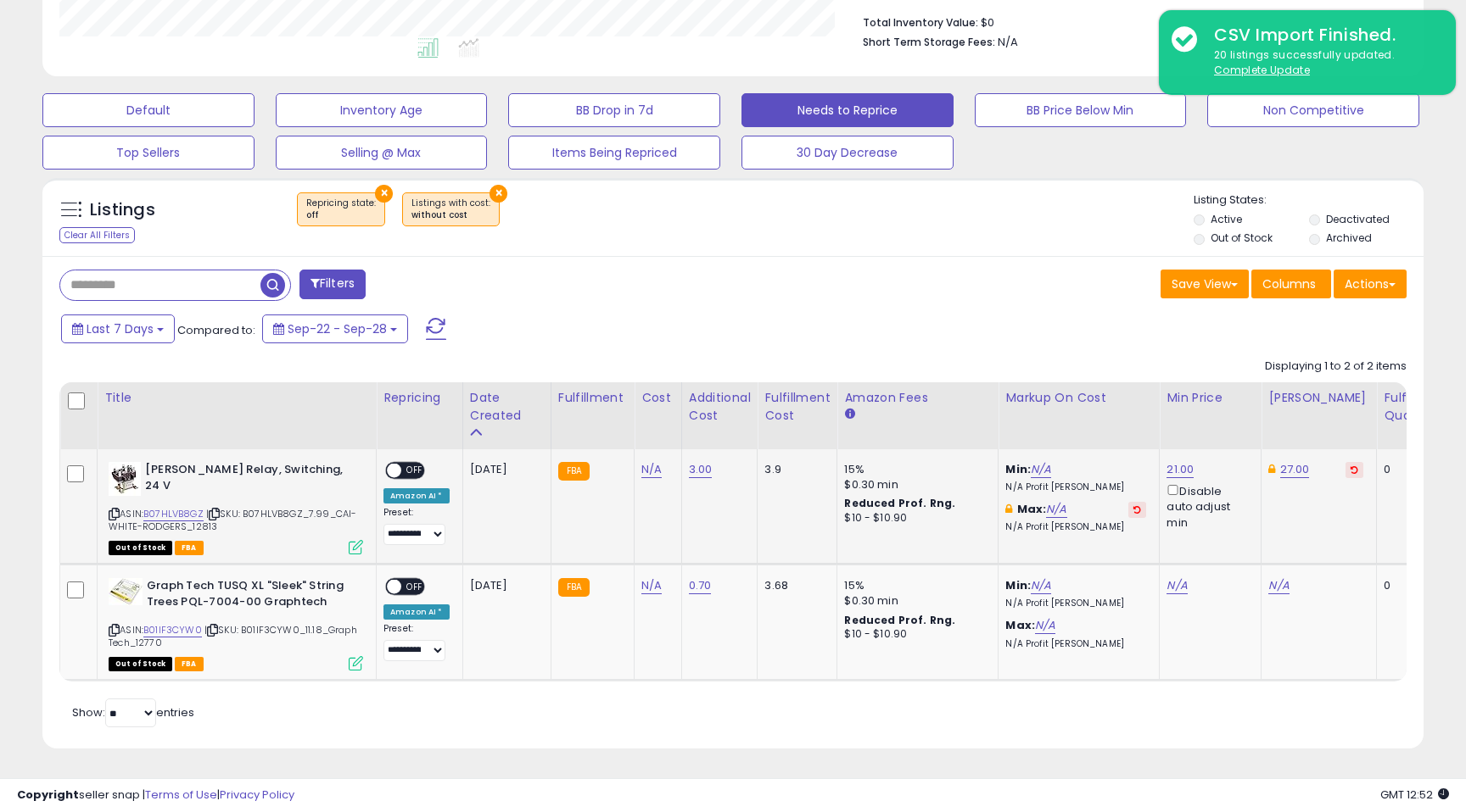
click at [415, 470] on span "OFF" at bounding box center [414, 470] width 27 height 14
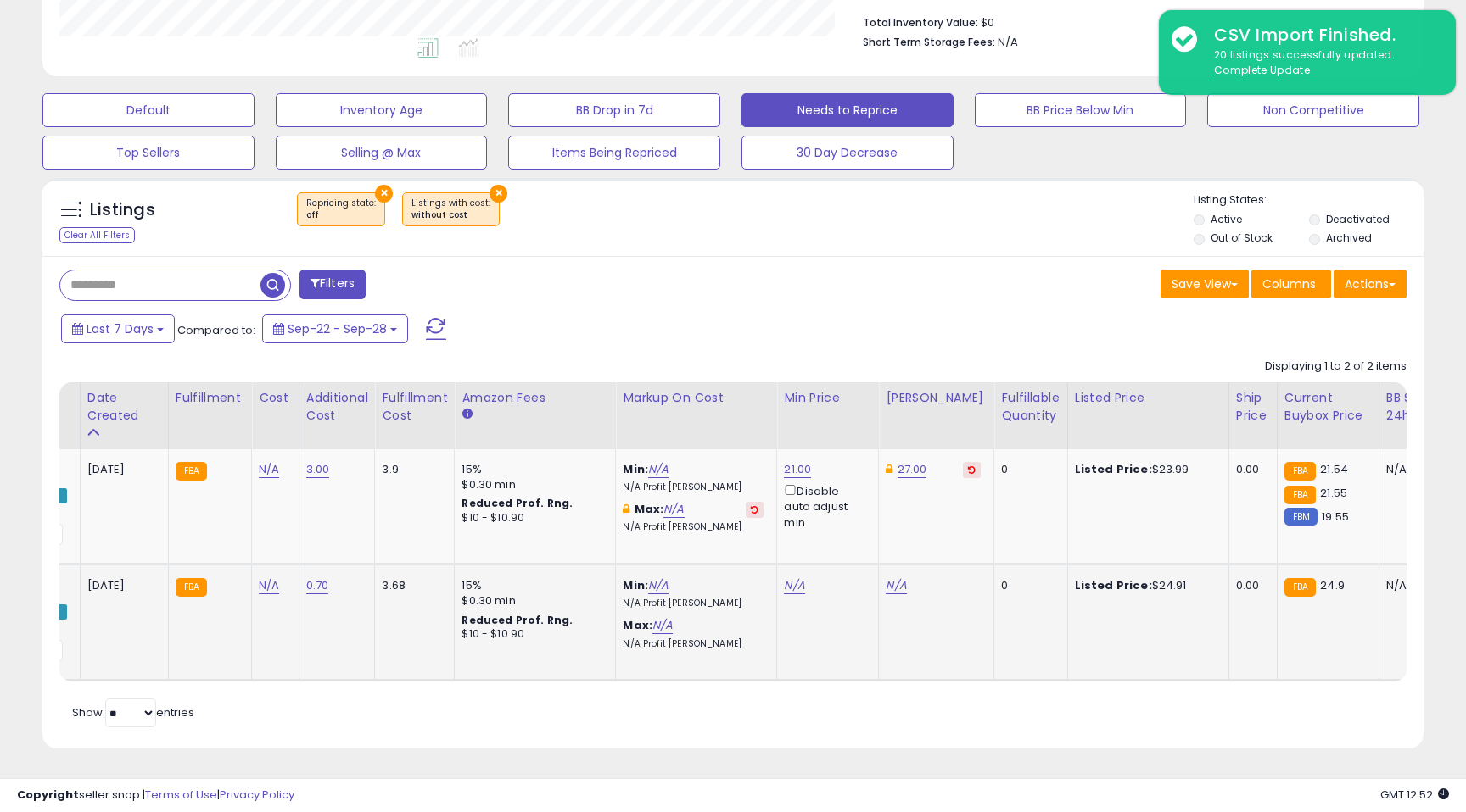
scroll to position [0, 410]
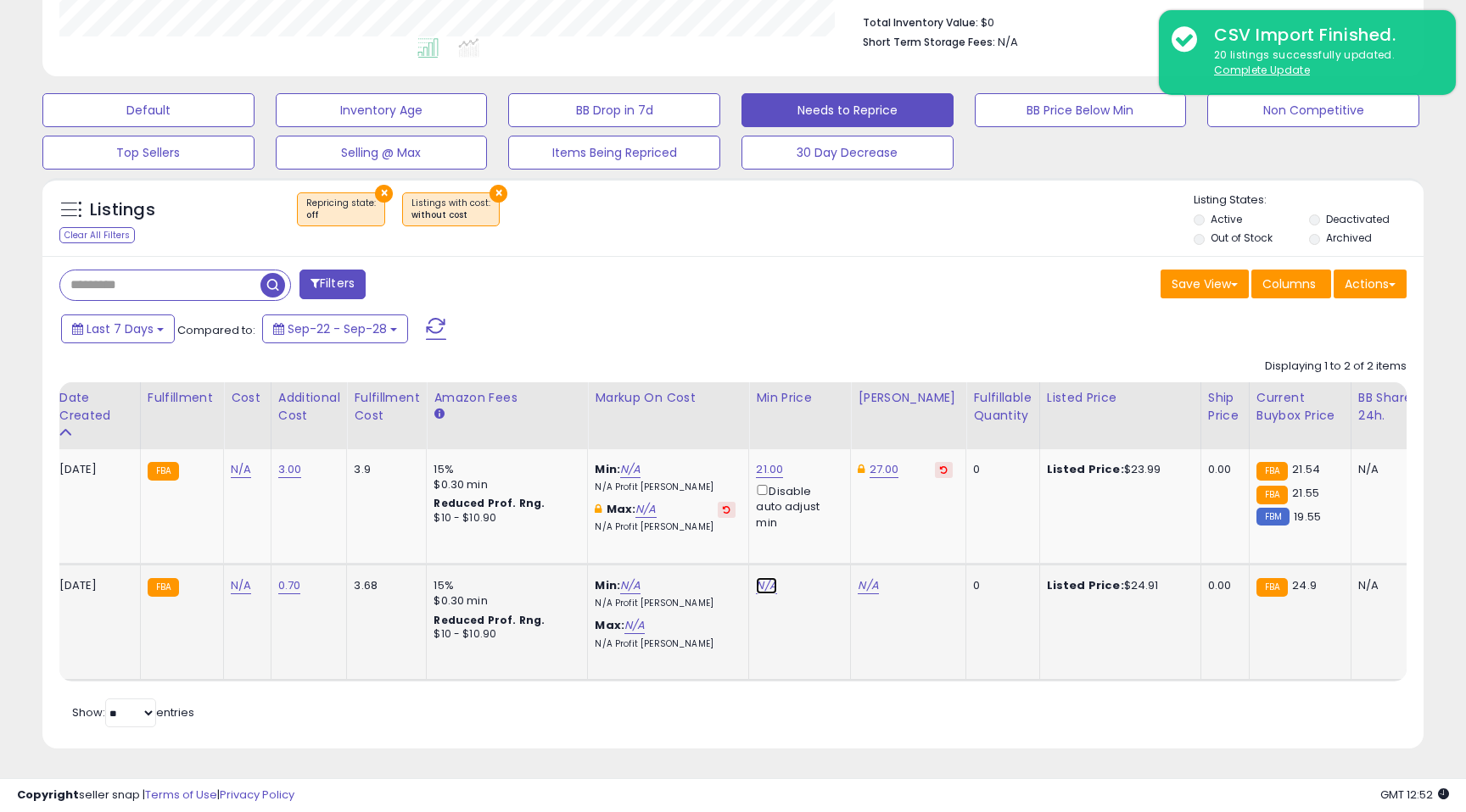
click at [766, 589] on link "N/A" at bounding box center [767, 586] width 21 height 17
type input "**"
click at [821, 530] on icon "submit" at bounding box center [815, 525] width 10 height 10
click at [865, 591] on link "27.00" at bounding box center [872, 586] width 30 height 17
click at [865, 629] on td "27.00 ***** This will override store markup" at bounding box center [908, 622] width 115 height 116
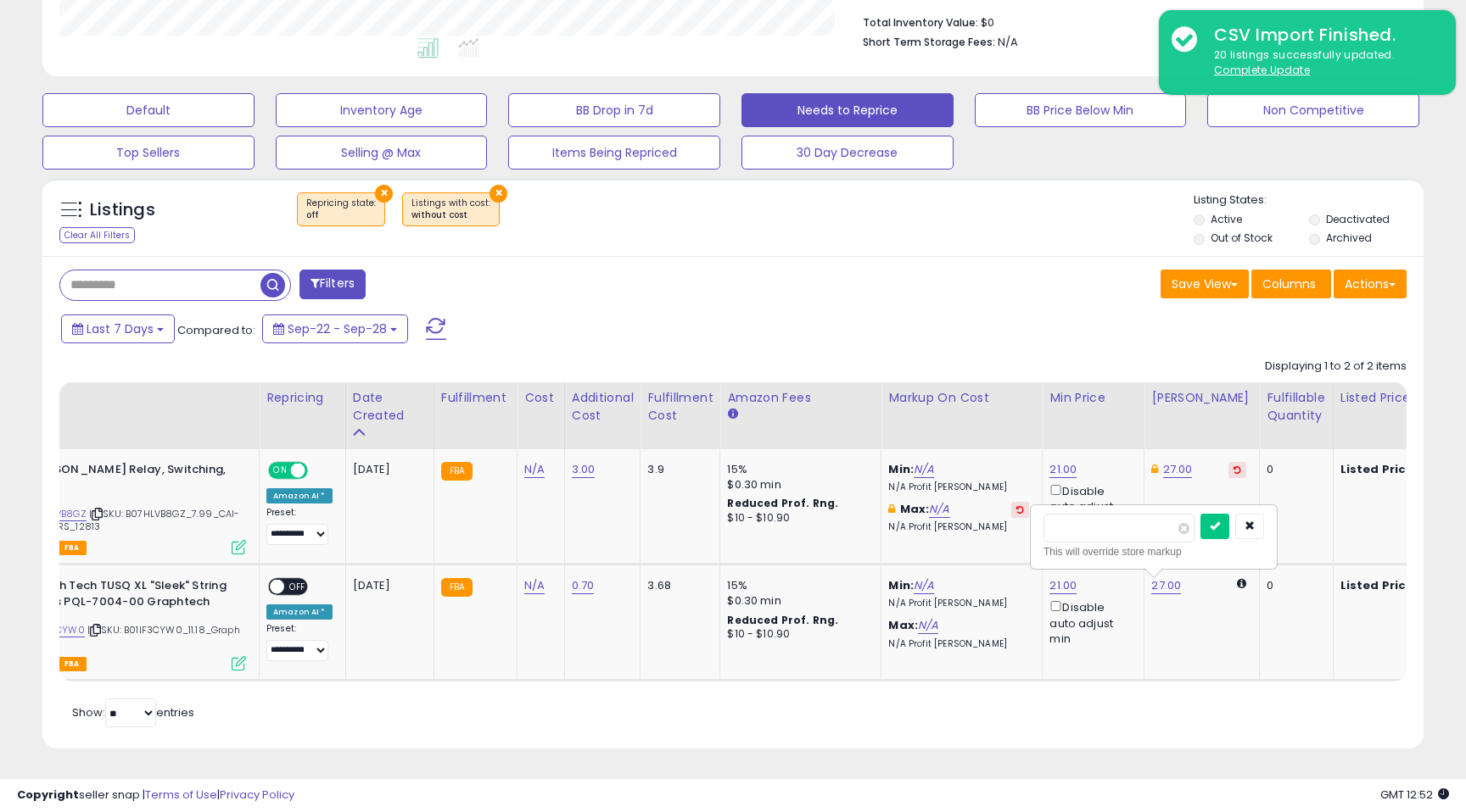
scroll to position [0, 0]
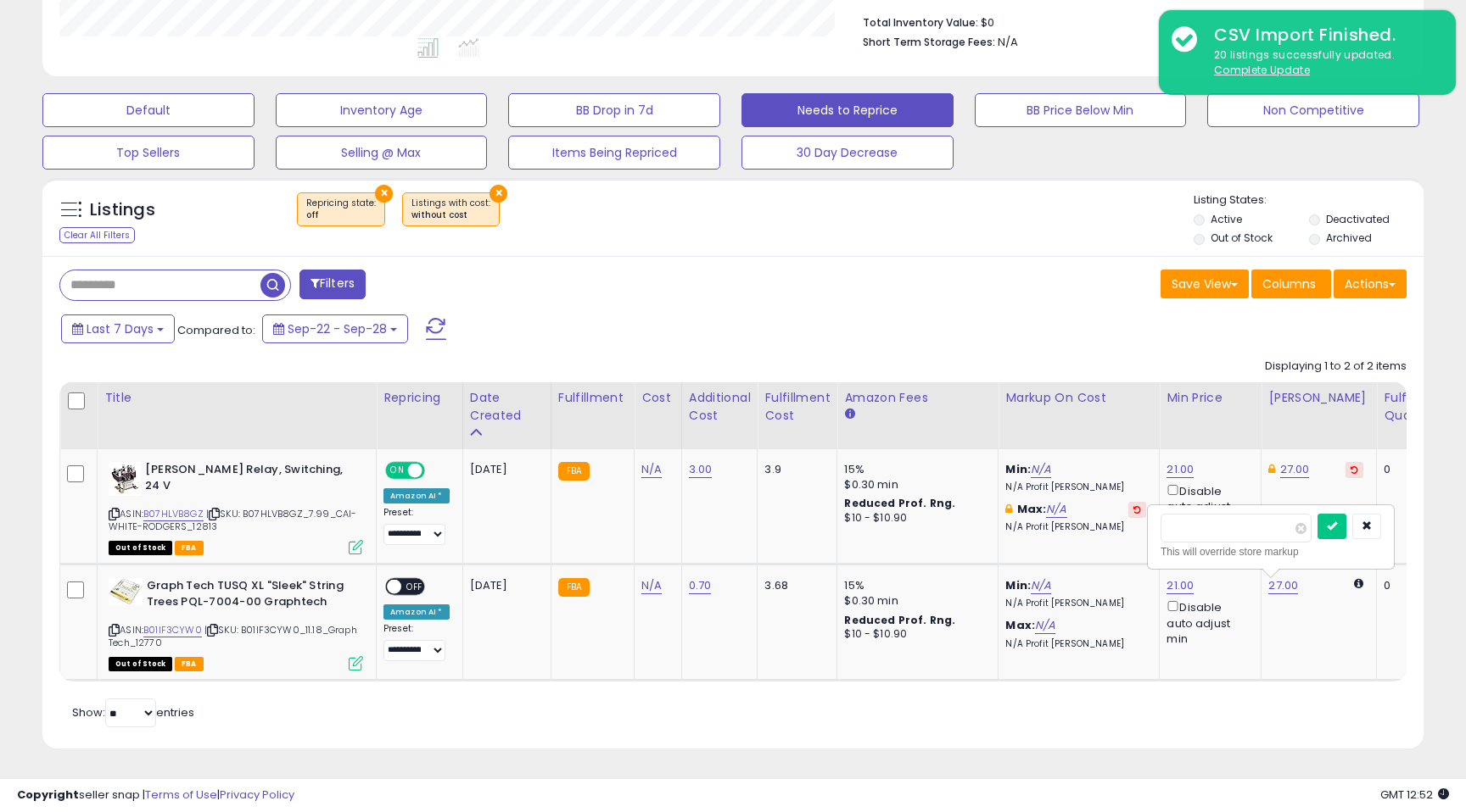
click at [411, 582] on span "OFF" at bounding box center [414, 587] width 27 height 14
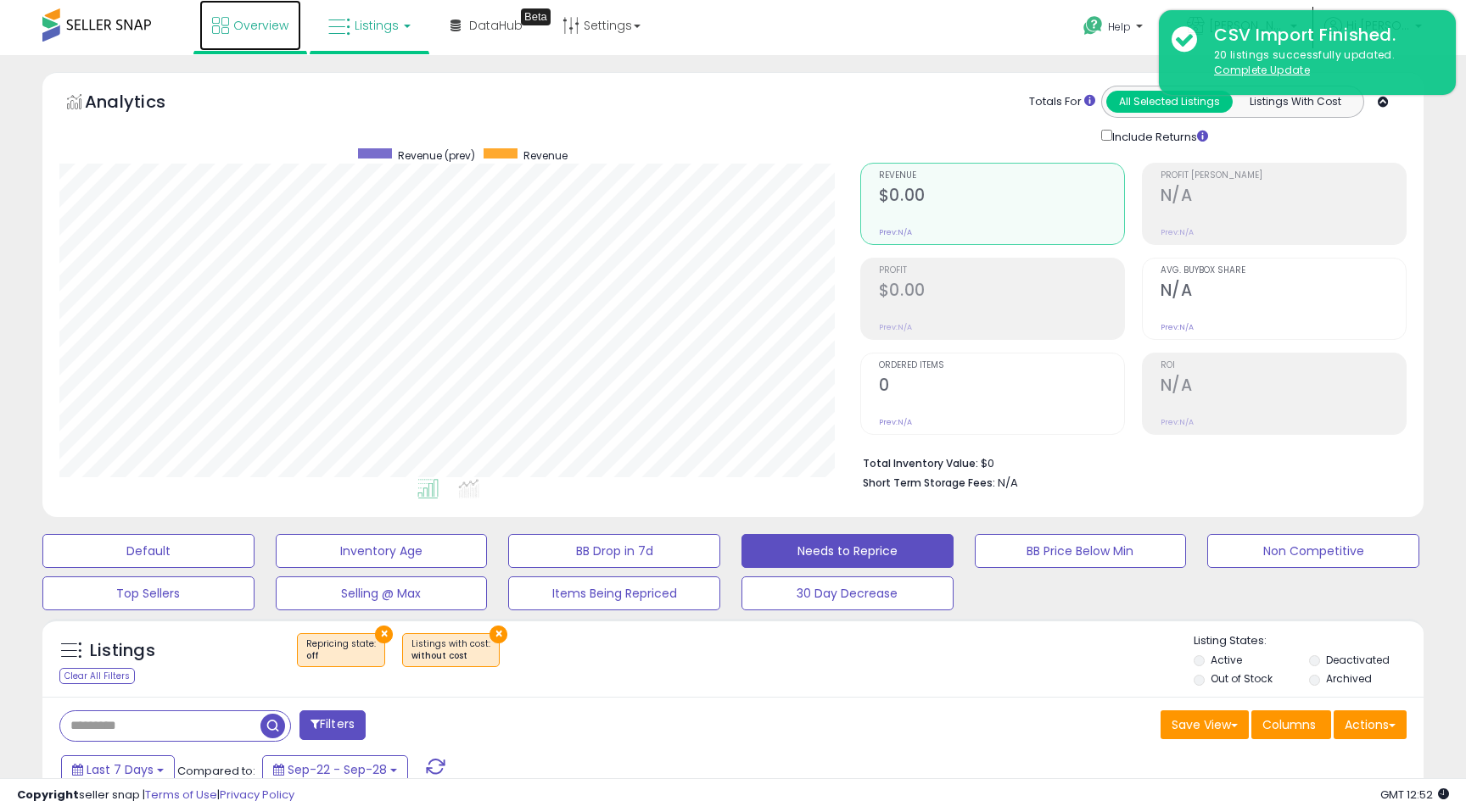
click at [265, 23] on span "Overview" at bounding box center [261, 25] width 55 height 17
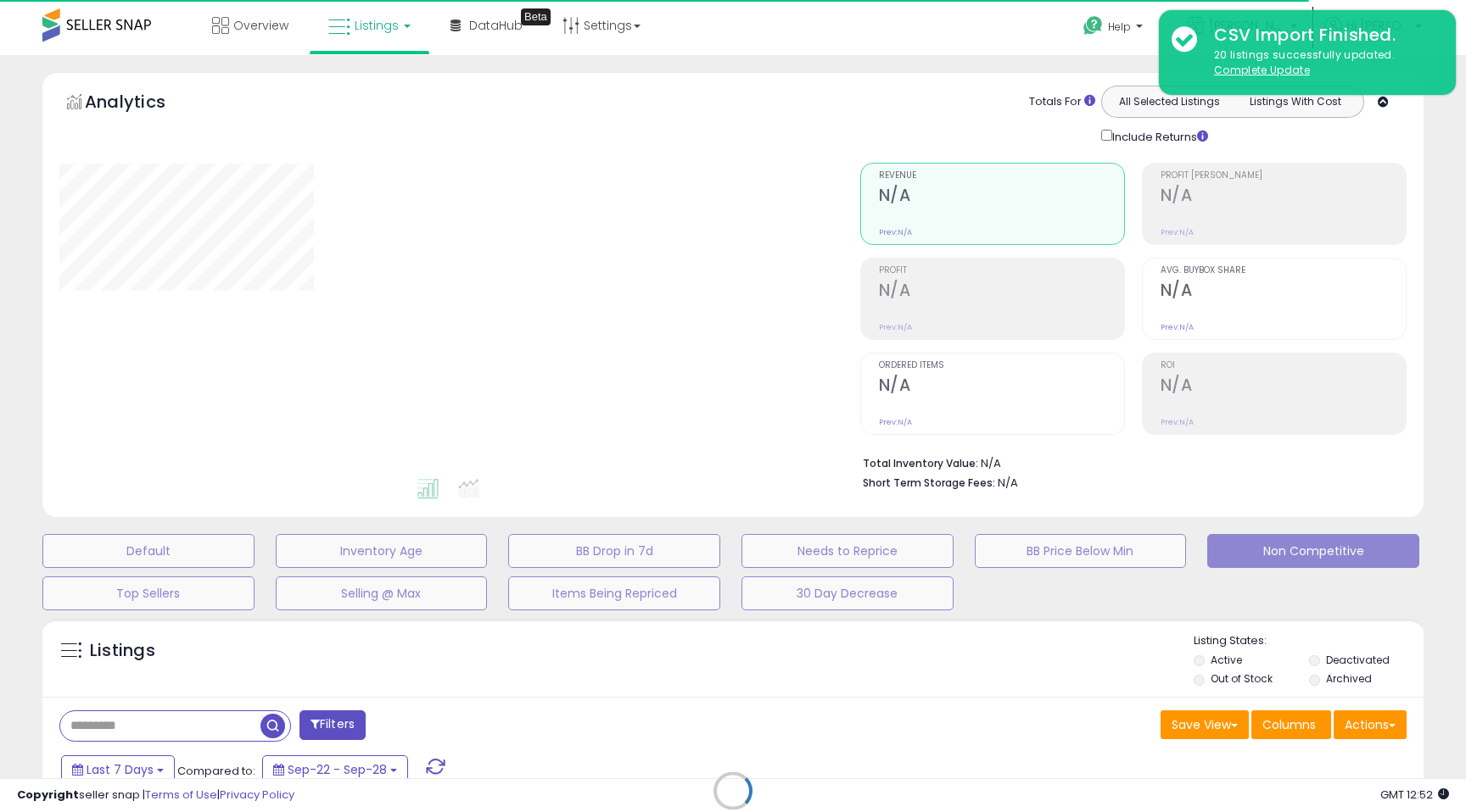
click at [1391, 730] on div "Retrieving listings data.." at bounding box center [733, 804] width 1407 height 387
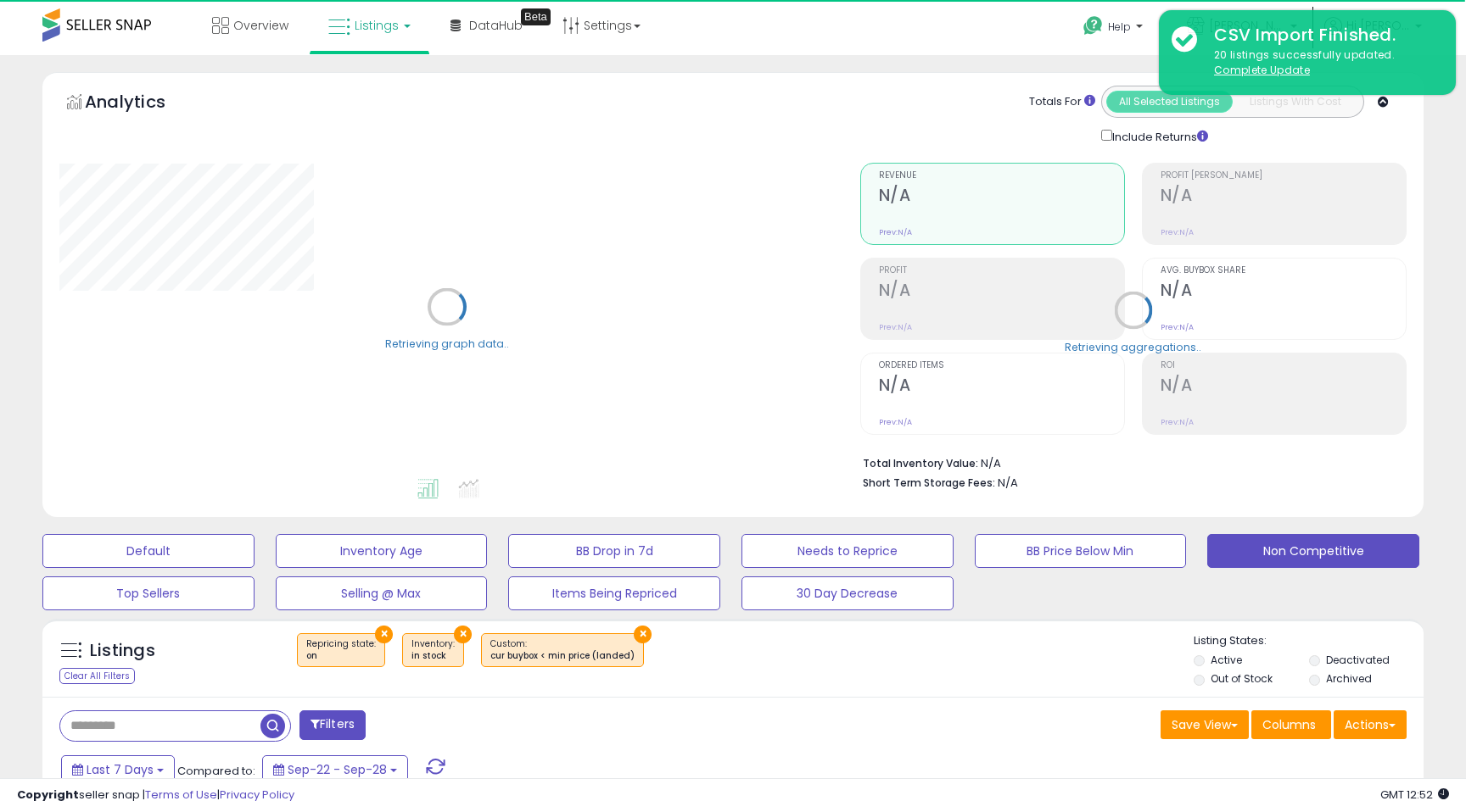
click at [1390, 721] on button "Actions" at bounding box center [1371, 724] width 73 height 29
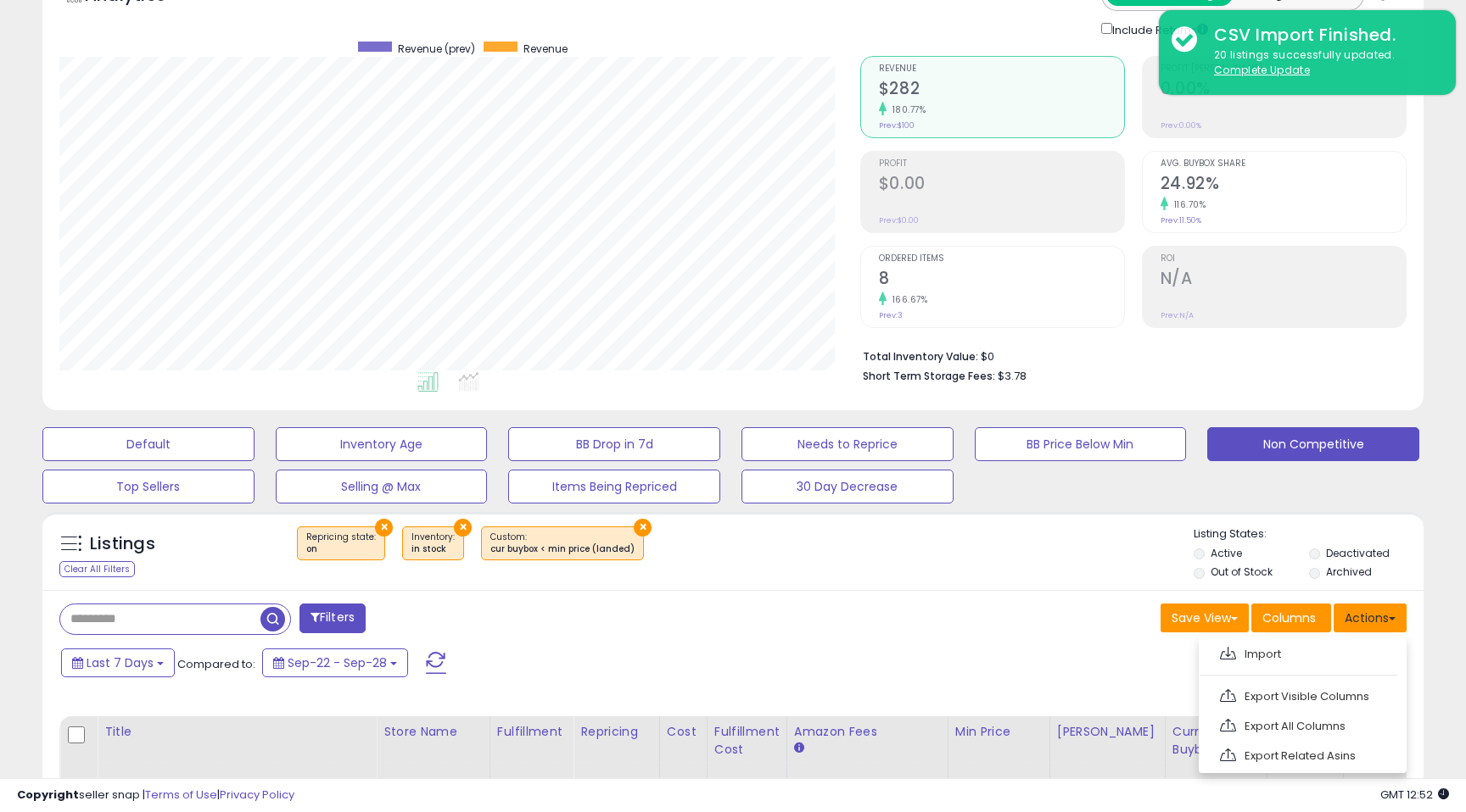
scroll to position [183, 0]
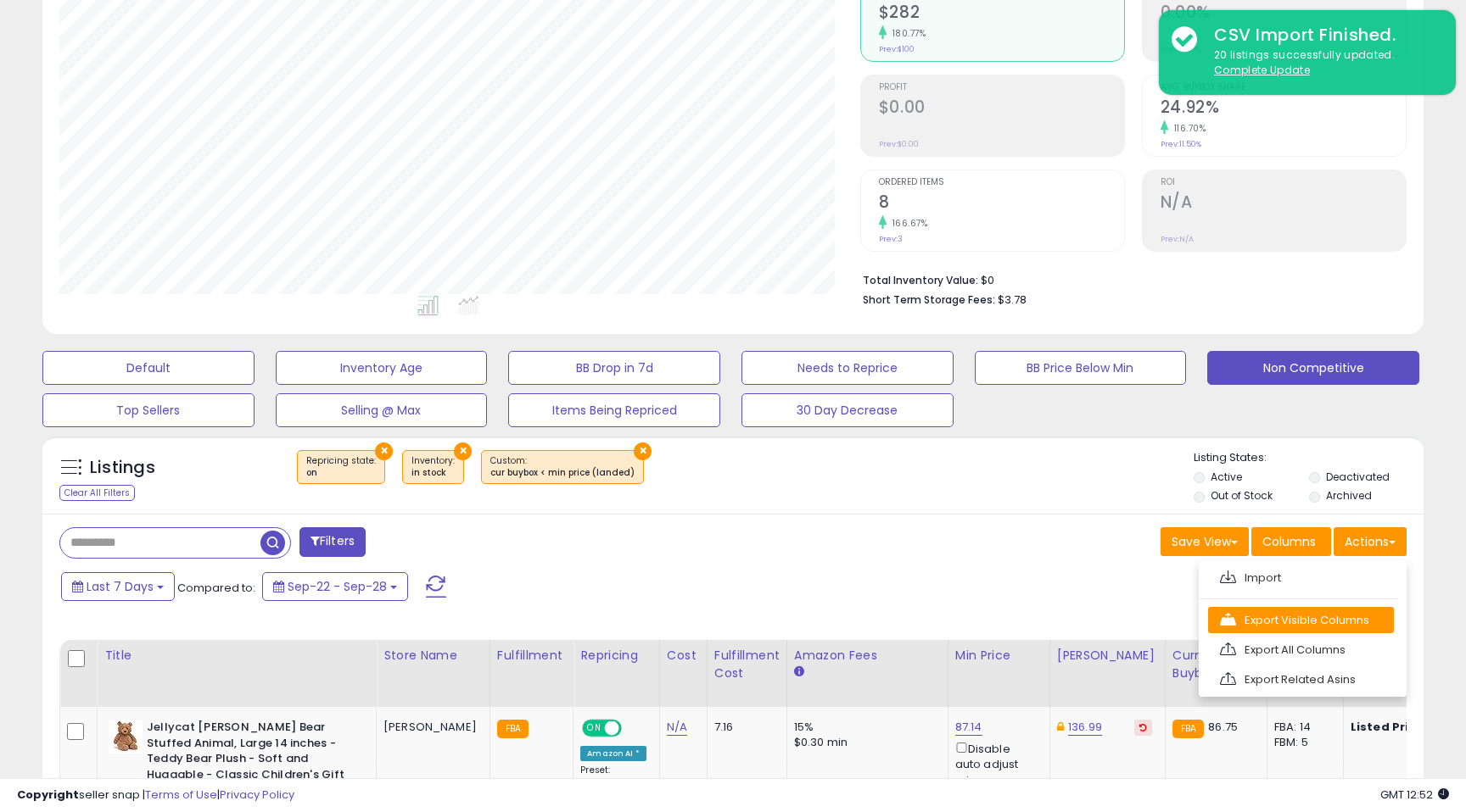
click at [1352, 628] on link "Export Visible Columns" at bounding box center [1301, 620] width 186 height 26
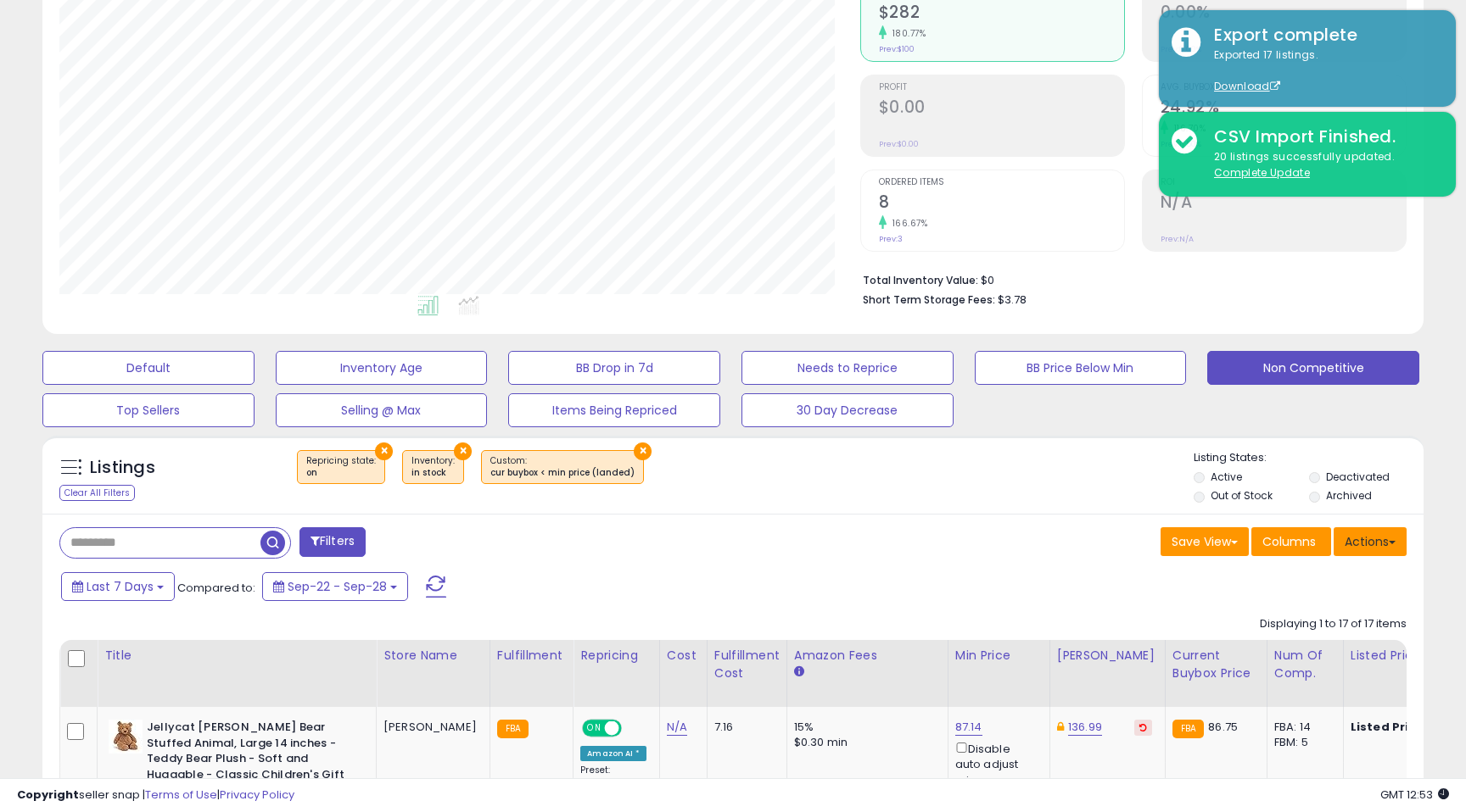
click at [1363, 544] on button "Actions" at bounding box center [1371, 541] width 73 height 29
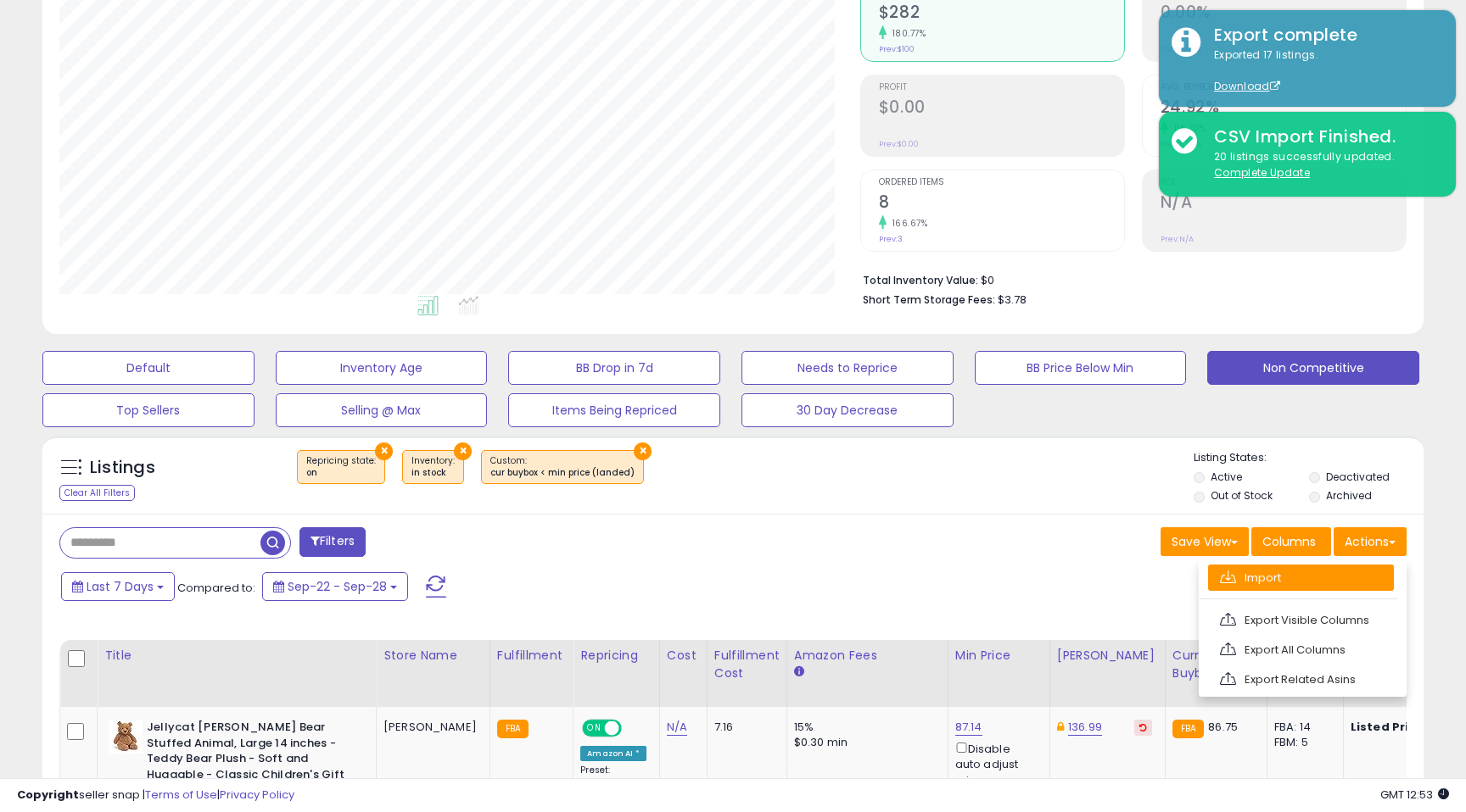
click at [1326, 578] on link "Import" at bounding box center [1301, 577] width 186 height 26
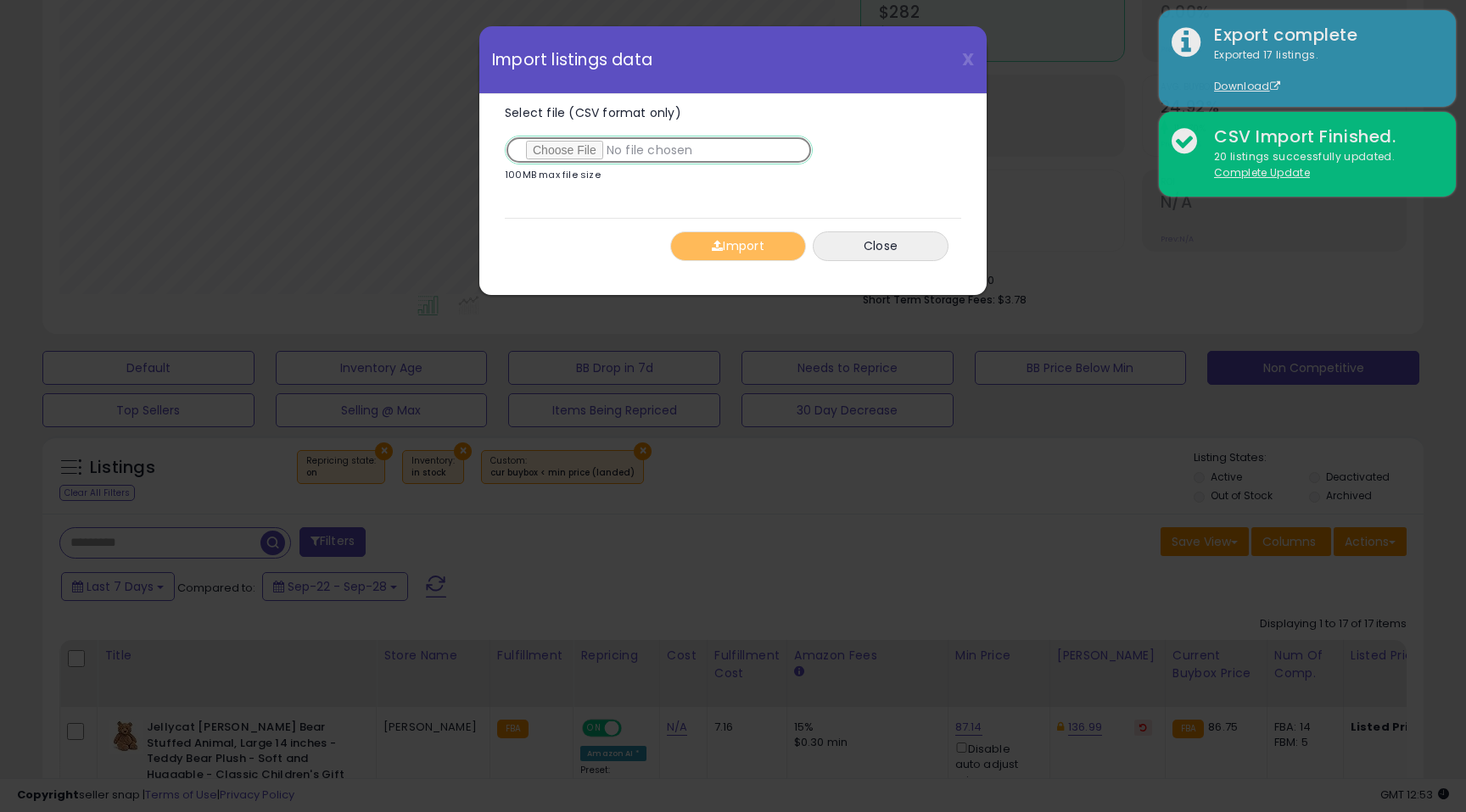
click at [585, 151] on input "Select file (CSV format only)" at bounding box center [658, 150] width 308 height 29
type input "**********"
click at [763, 263] on div "Import Close" at bounding box center [733, 246] width 456 height 56
click at [754, 249] on button "Import" at bounding box center [738, 247] width 136 height 30
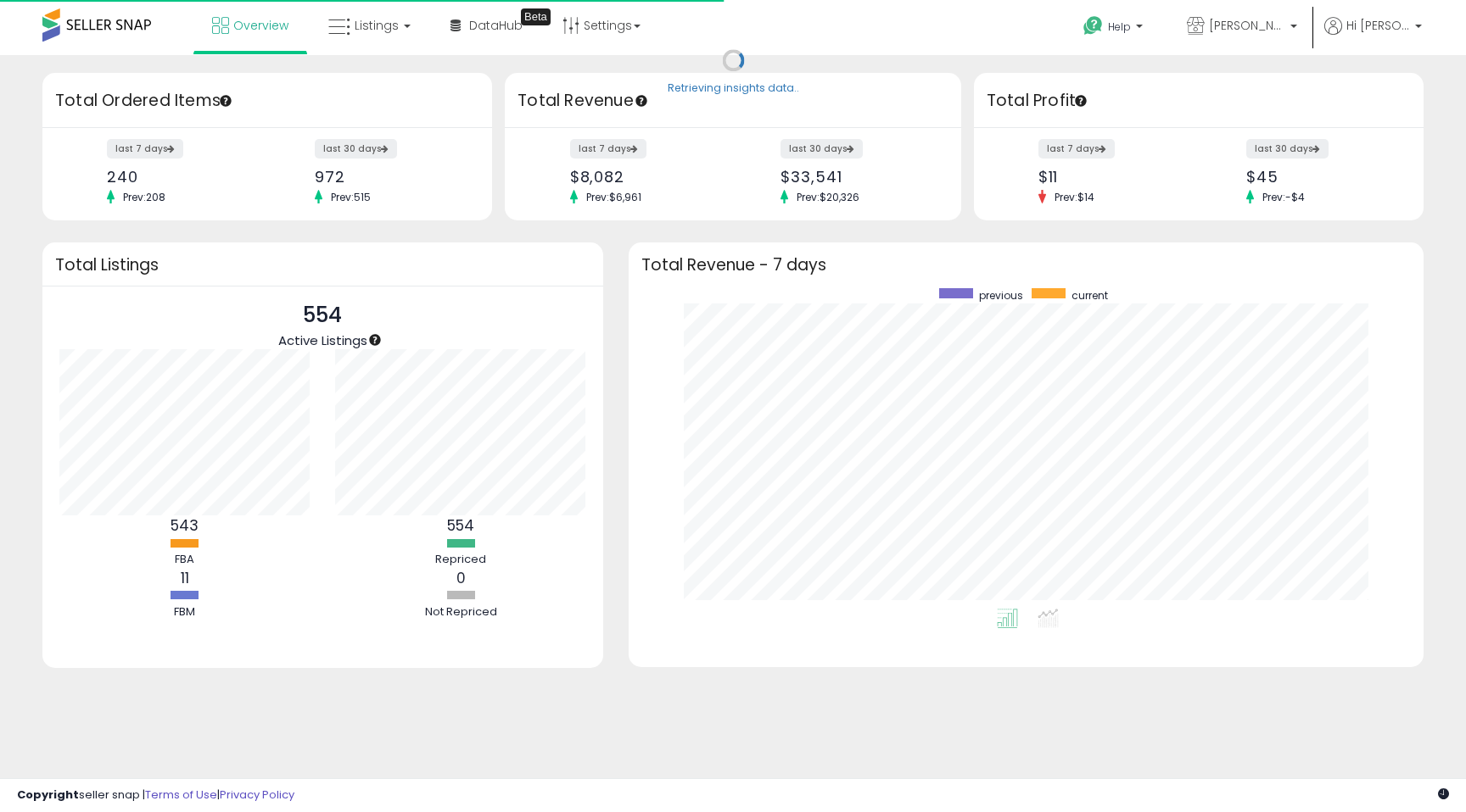
scroll to position [321, 761]
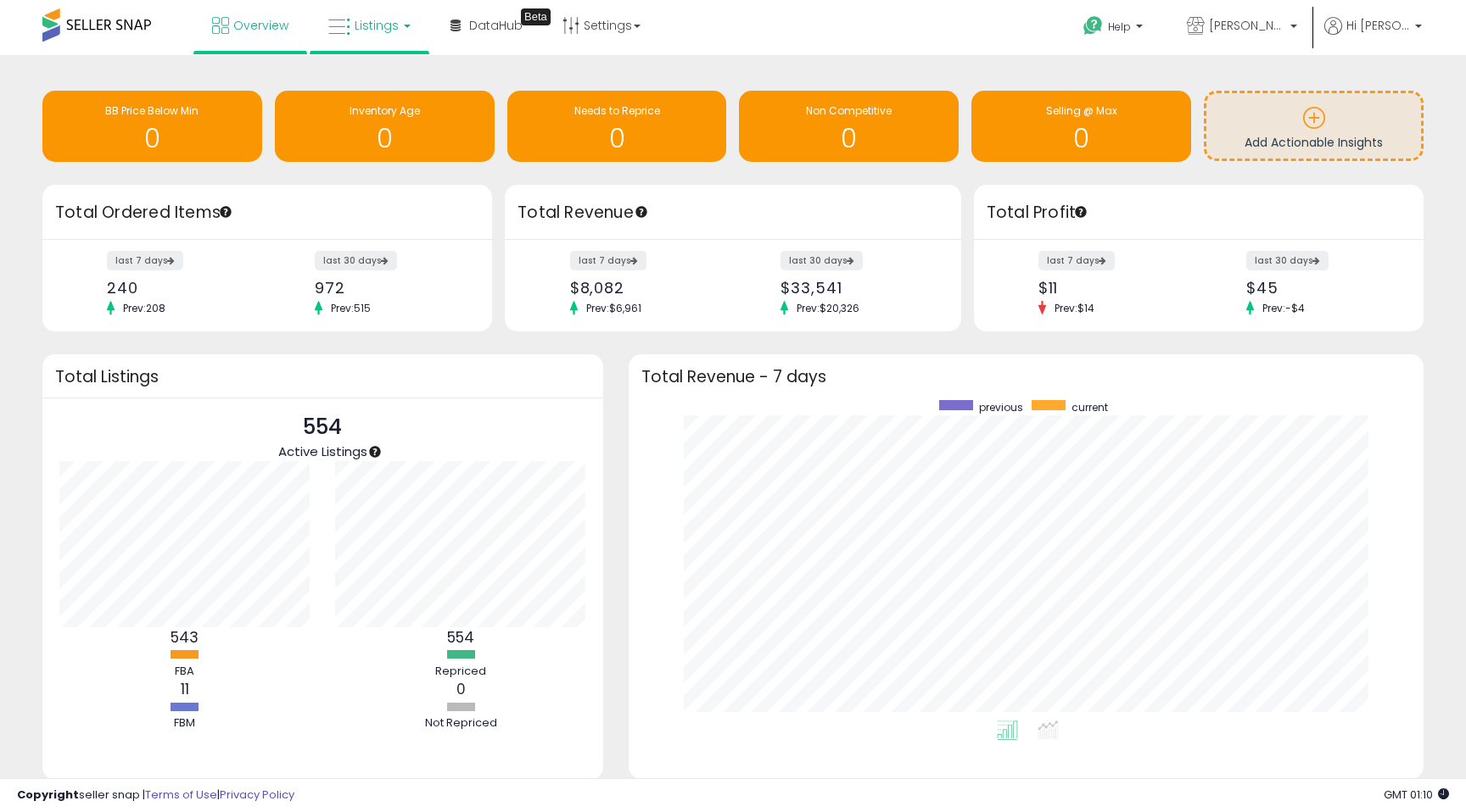
click at [375, 42] on link "Listings" at bounding box center [369, 25] width 108 height 50
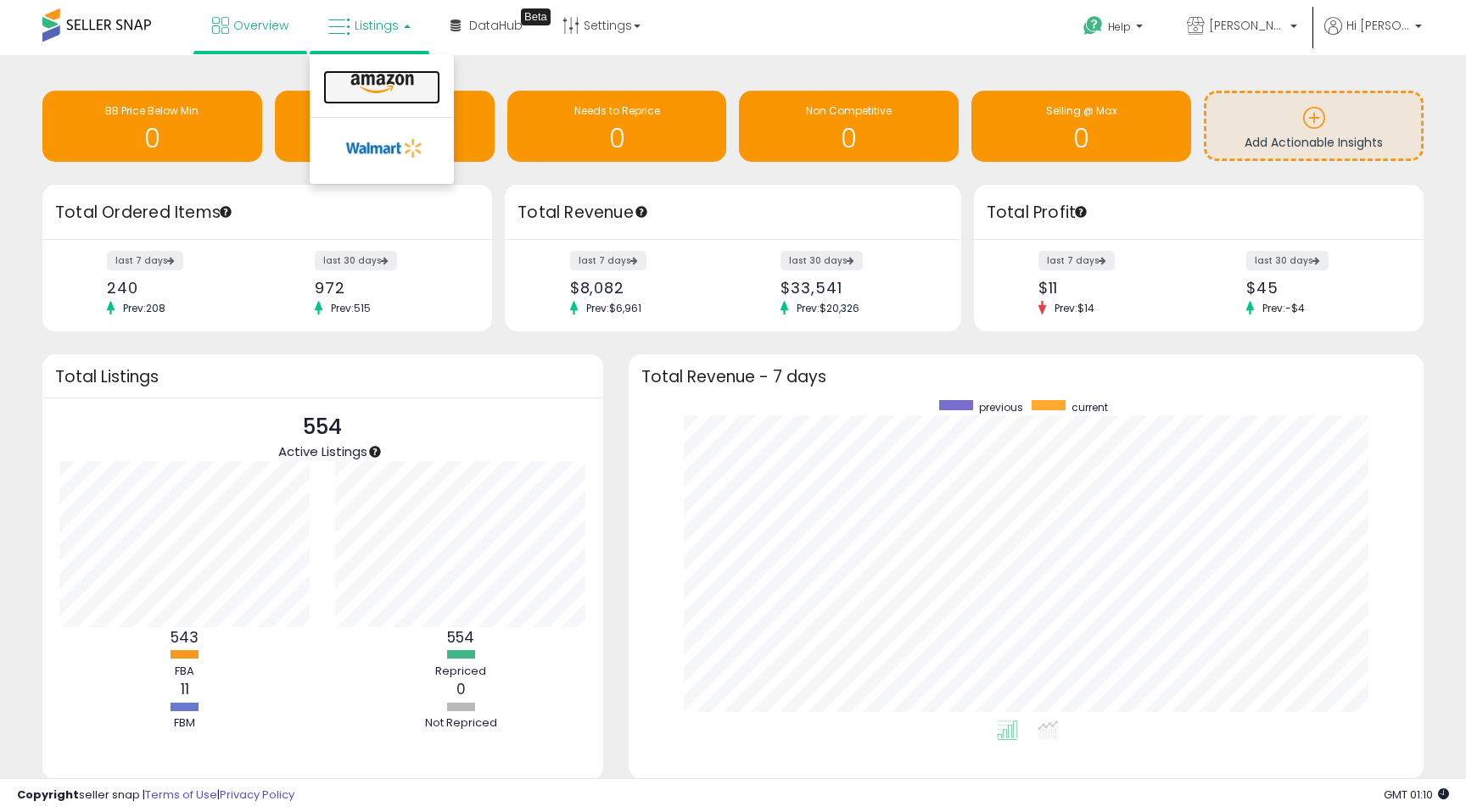
click at [380, 87] on icon at bounding box center [381, 84] width 74 height 22
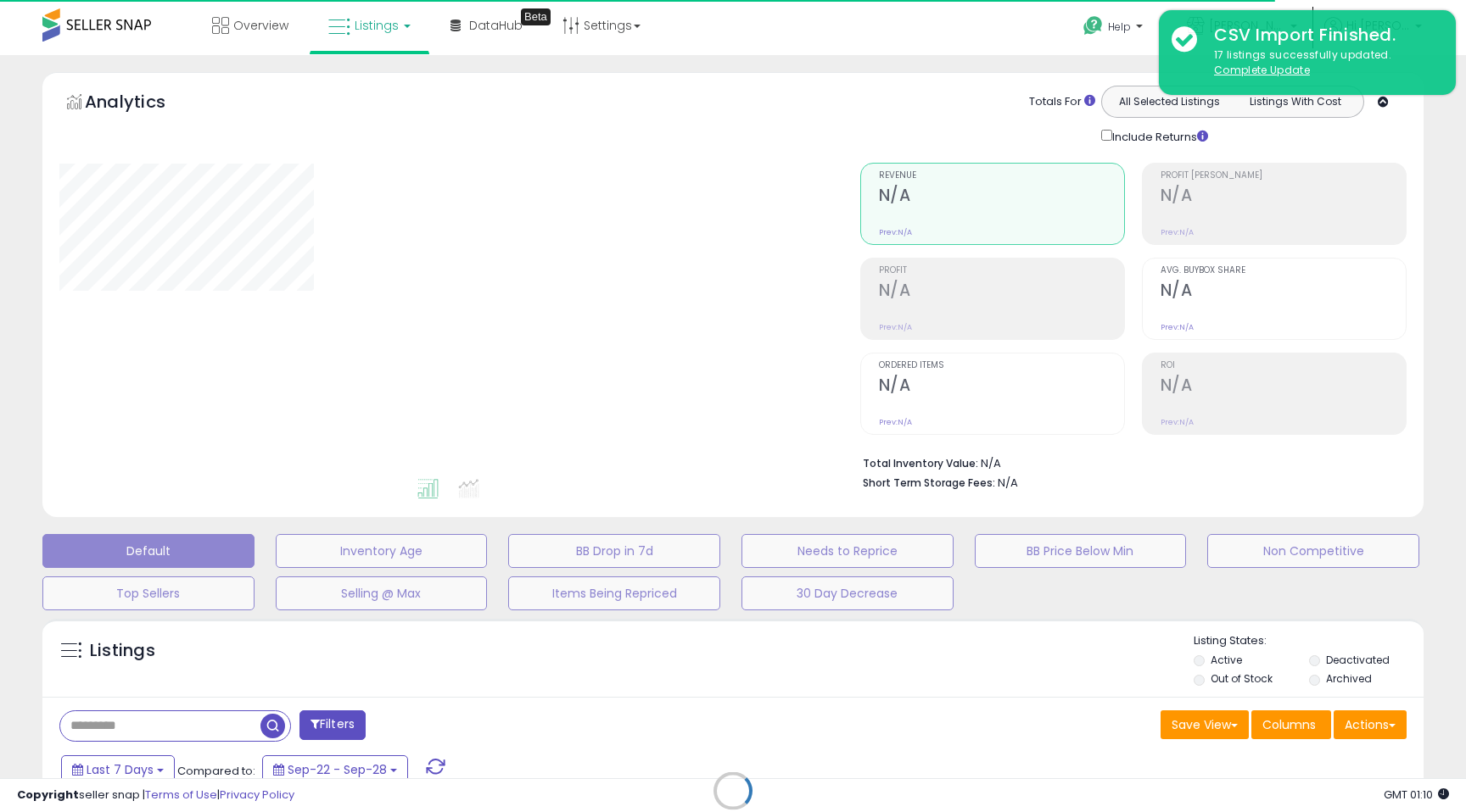
click at [143, 730] on div "Retrieving listings data.." at bounding box center [733, 804] width 1407 height 387
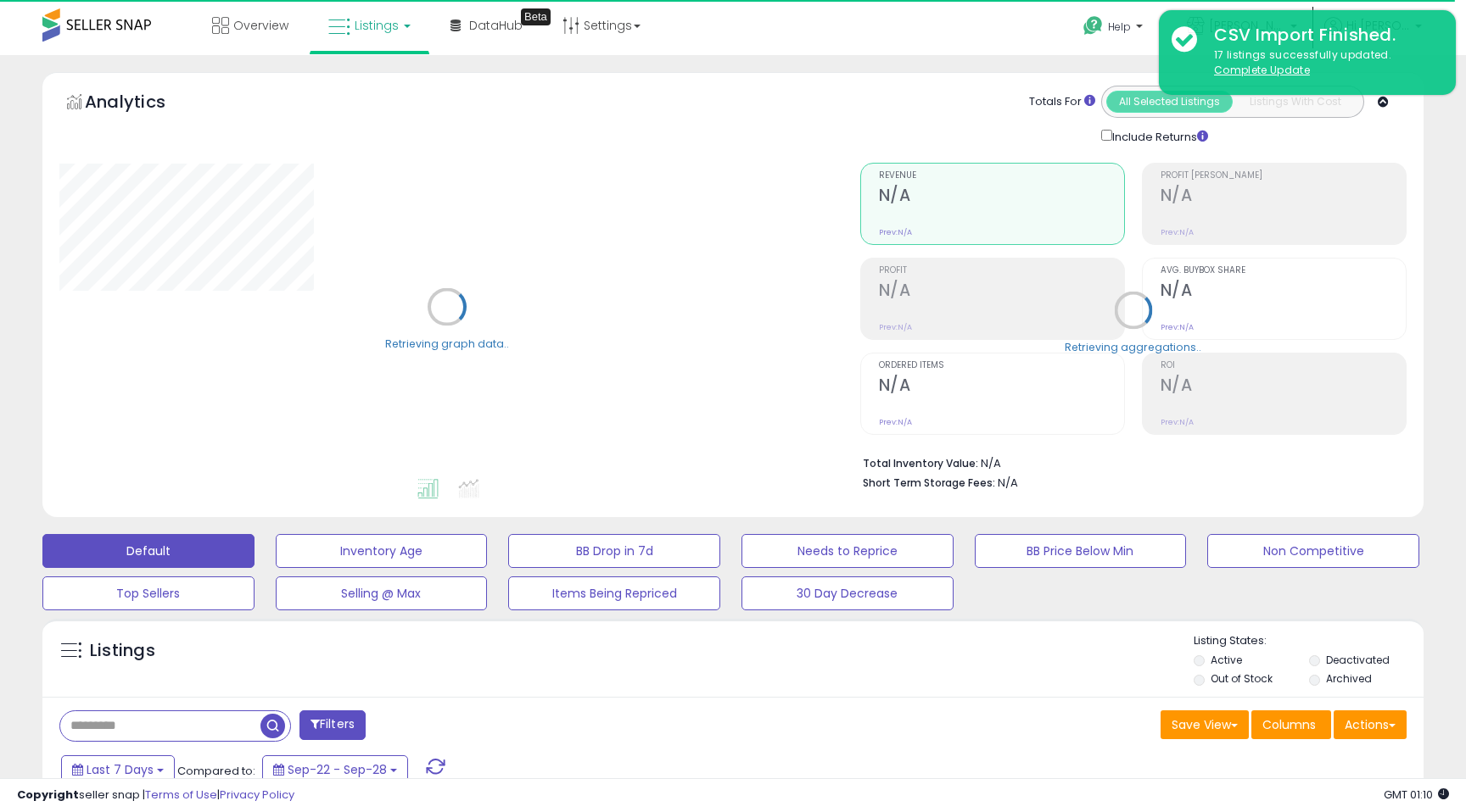
click at [143, 730] on input "text" at bounding box center [160, 726] width 200 height 30
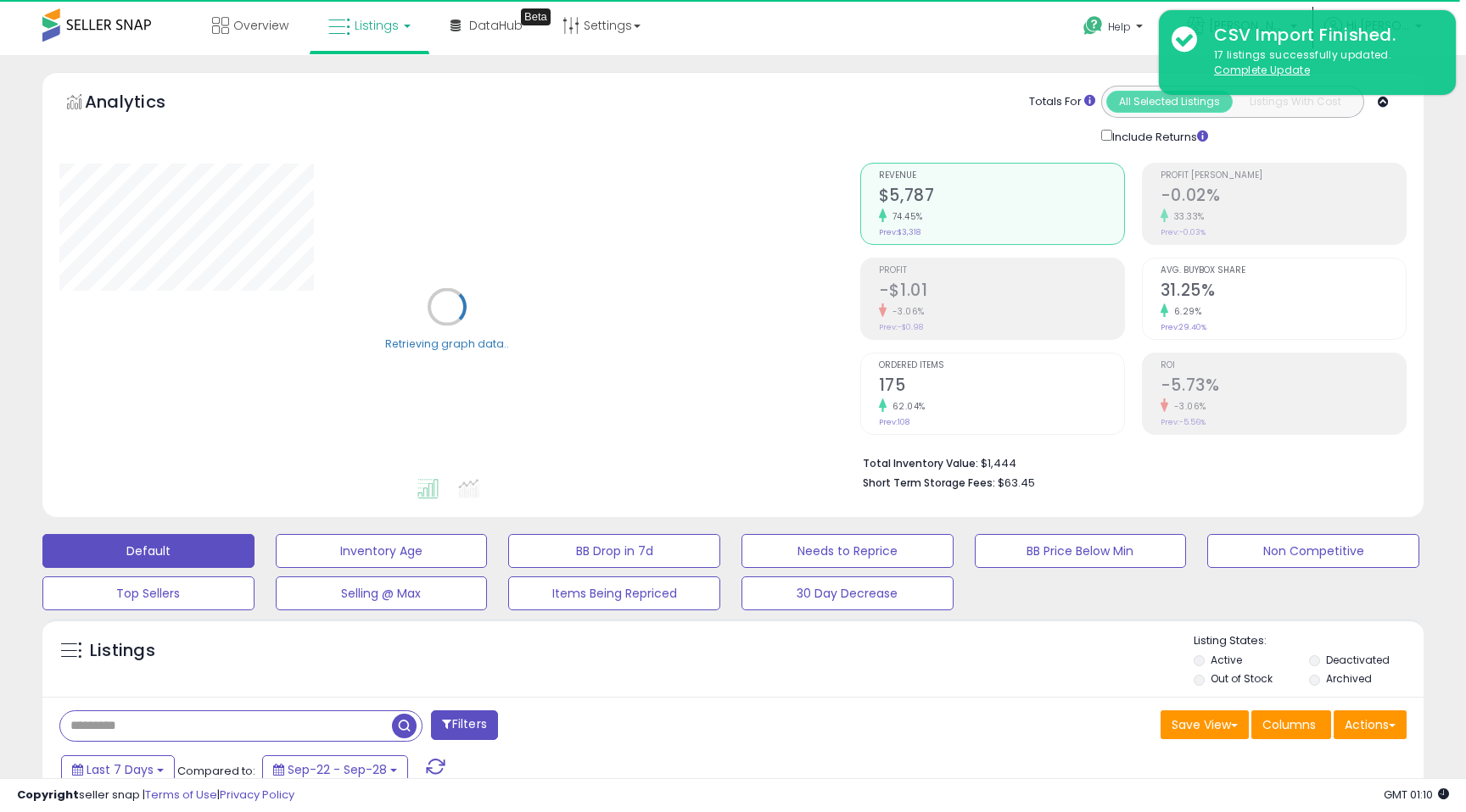
paste input "**********"
type input "**********"
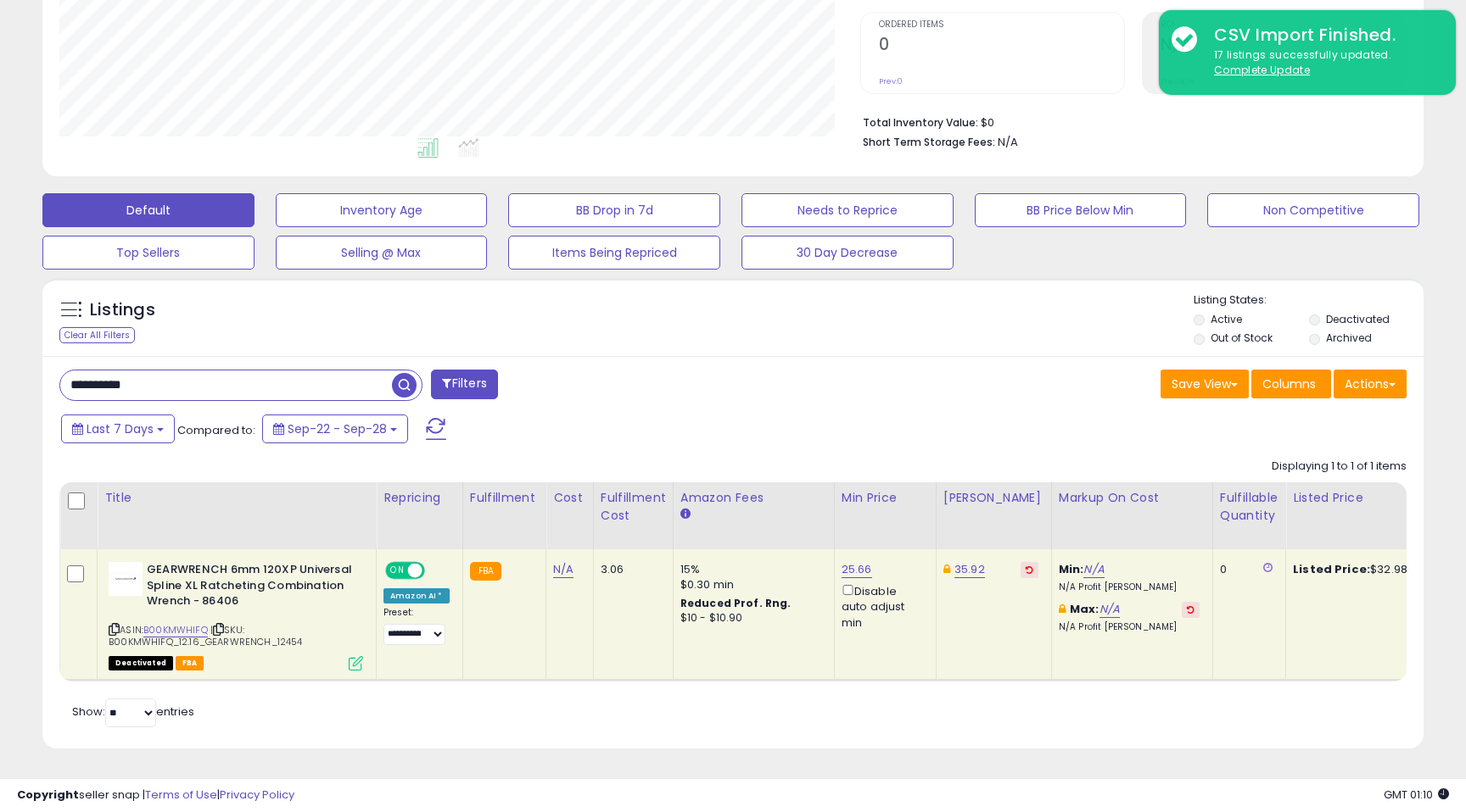
scroll to position [348, 800]
click at [852, 563] on link "25.66" at bounding box center [856, 570] width 31 height 17
drag, startPoint x: 786, startPoint y: 518, endPoint x: 721, endPoint y: 510, distance: 65.5
click at [721, 510] on div "***** This will override store markup" at bounding box center [841, 521] width 244 height 62
type input "**"
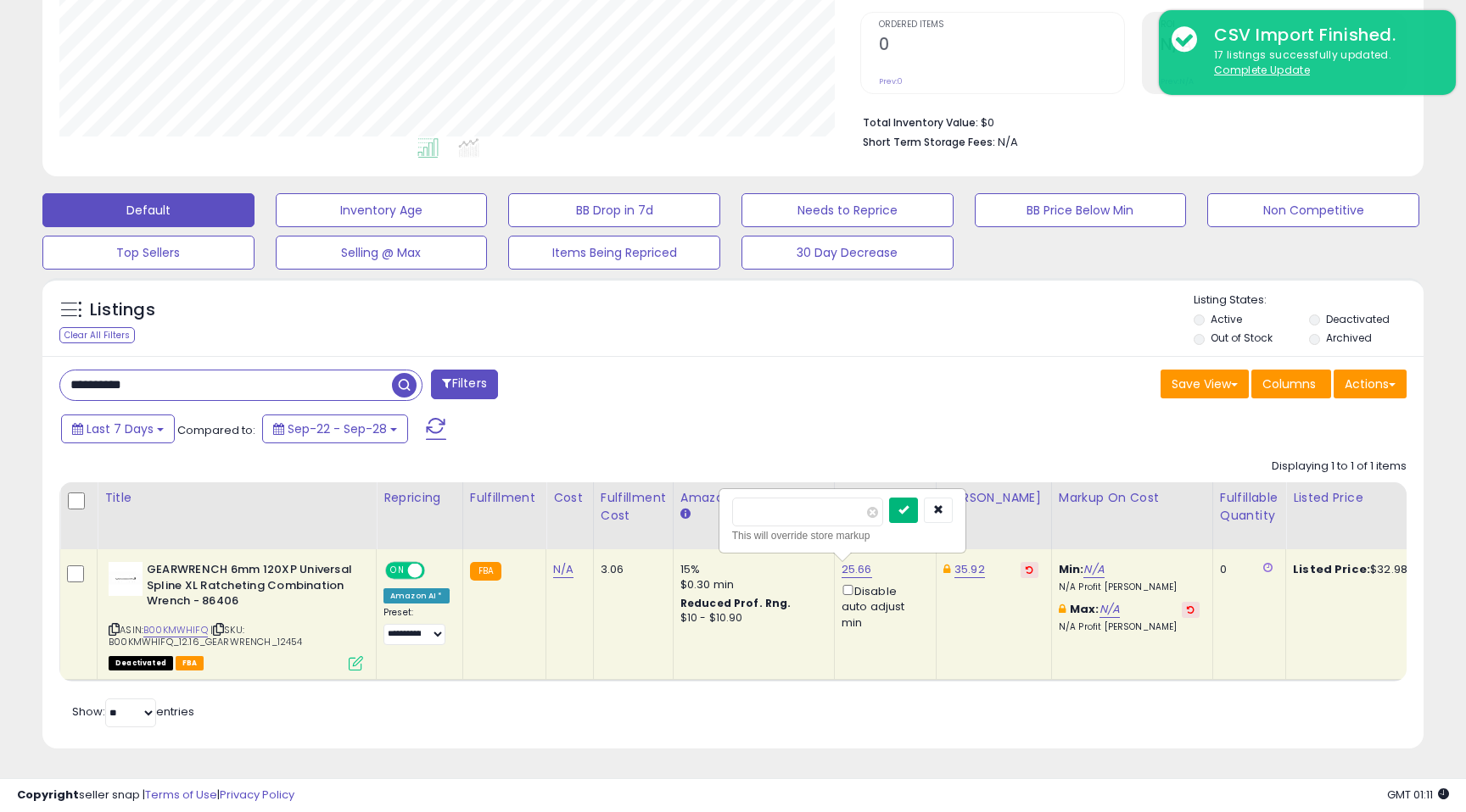
click at [909, 513] on icon "submit" at bounding box center [903, 509] width 10 height 10
click at [958, 571] on link "35.92" at bounding box center [970, 570] width 31 height 17
drag, startPoint x: 885, startPoint y: 515, endPoint x: 818, endPoint y: 512, distance: 67.1
click at [818, 512] on table "Title Repricing" at bounding box center [1354, 581] width 2588 height 199
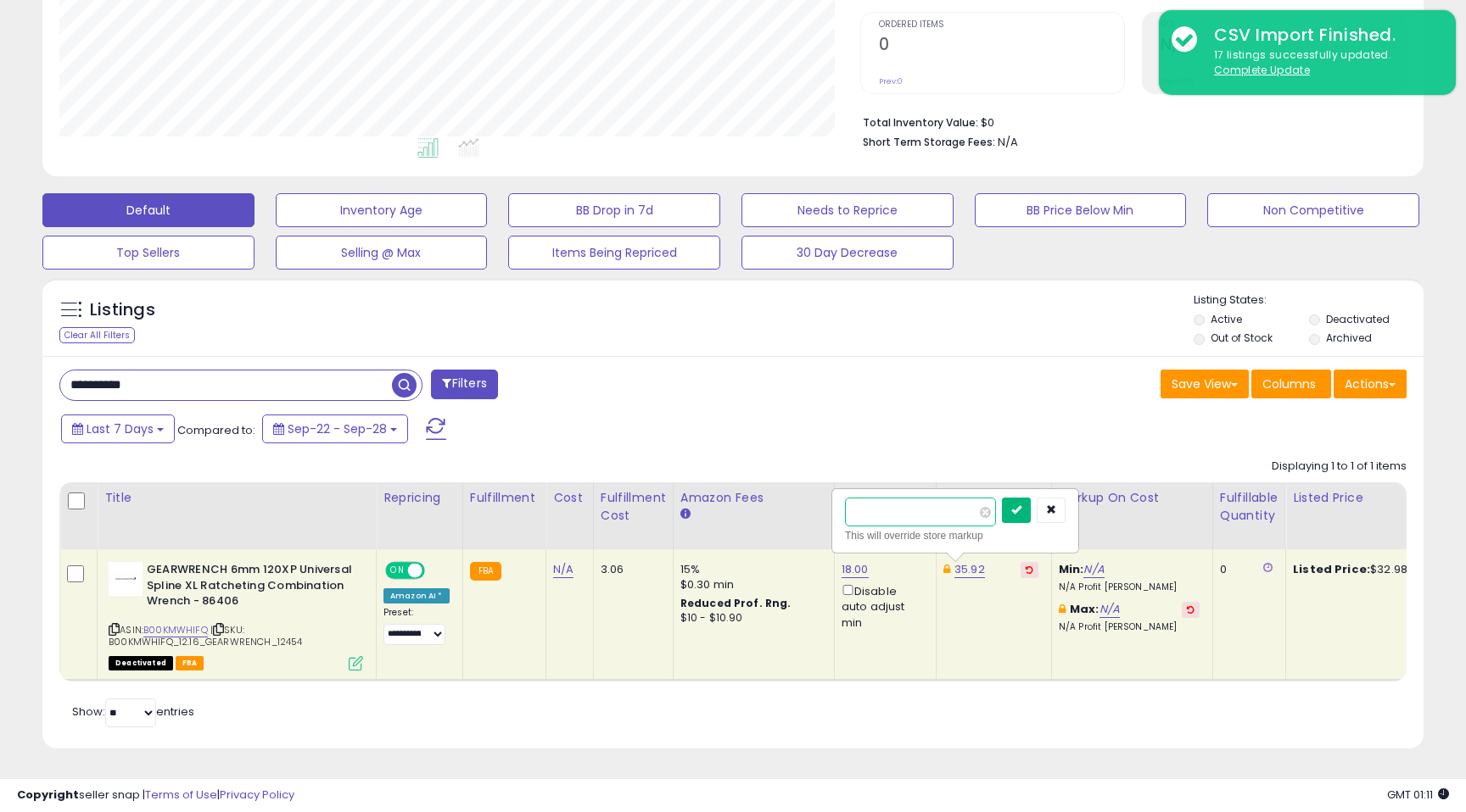
type input "**"
click at [1031, 515] on button "submit" at bounding box center [1016, 510] width 29 height 25
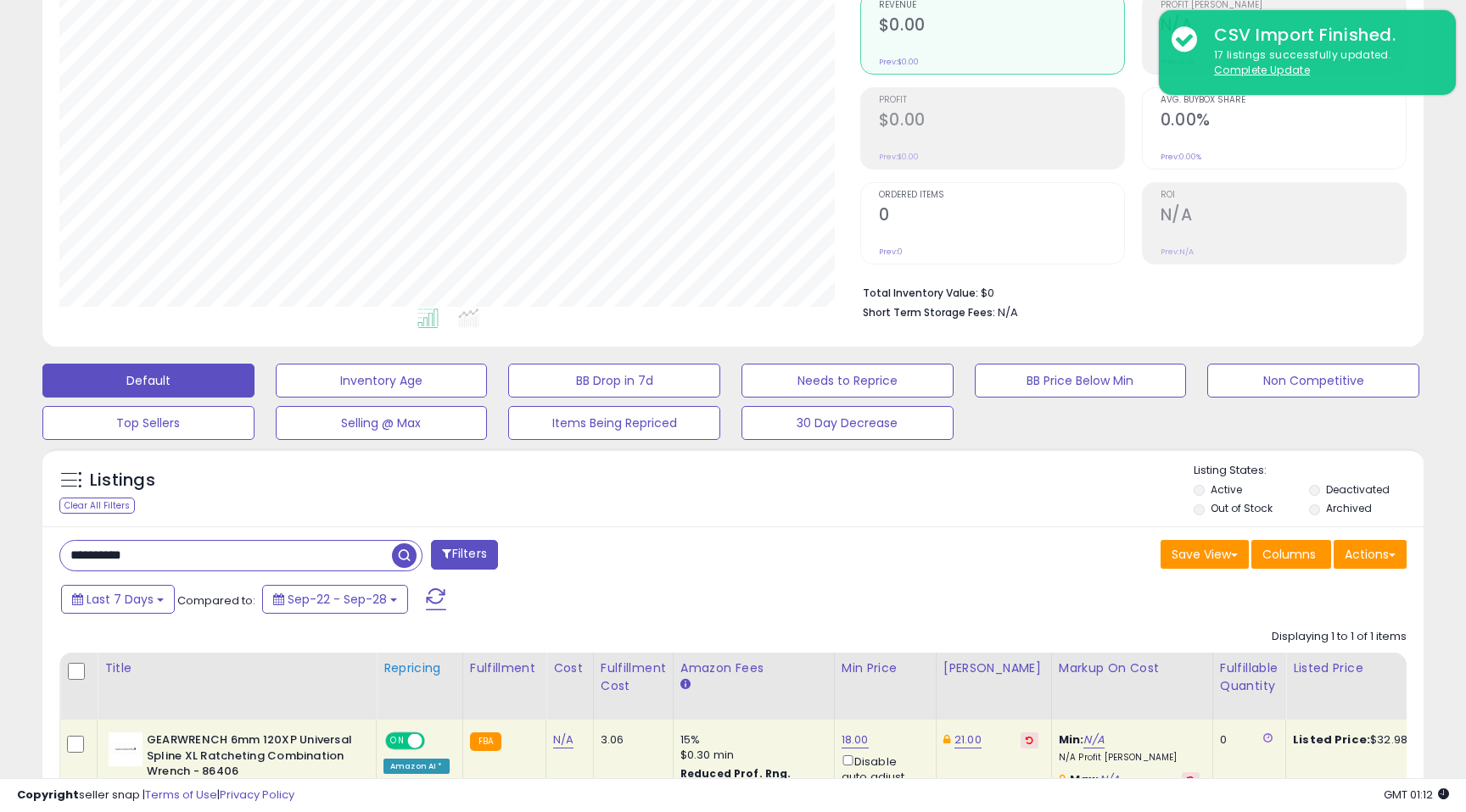
scroll to position [0, 0]
